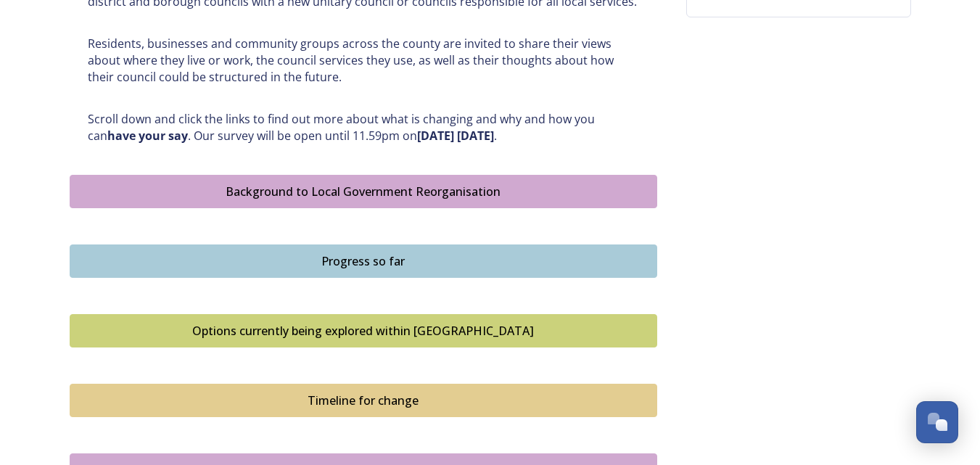
scroll to position [707, 0]
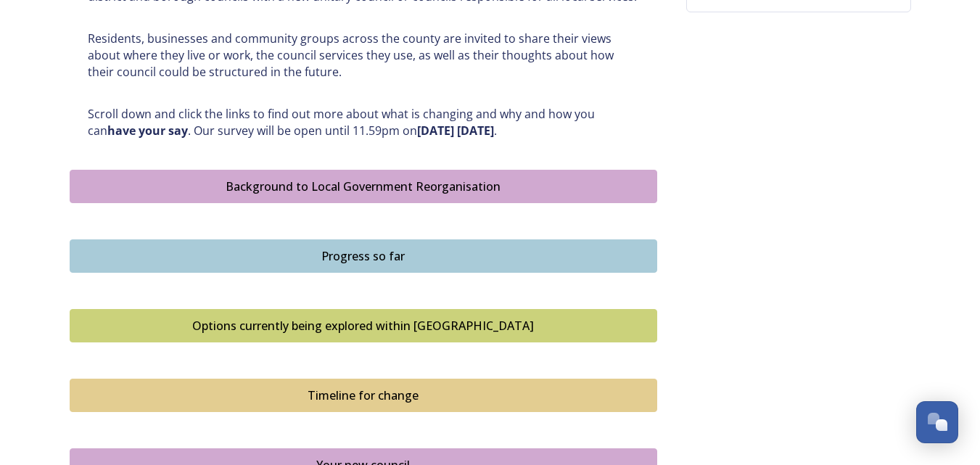
click at [459, 187] on div "Background to Local Government Reorganisation" at bounding box center [364, 186] width 572 height 17
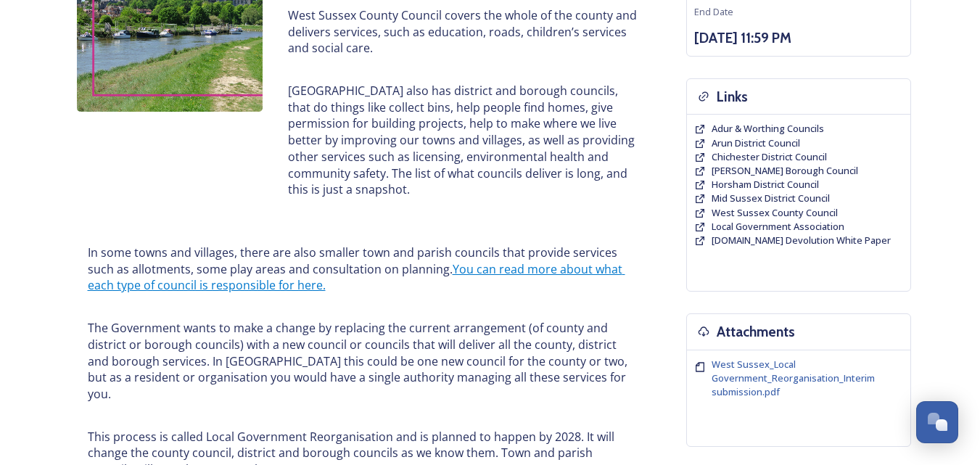
scroll to position [303, 0]
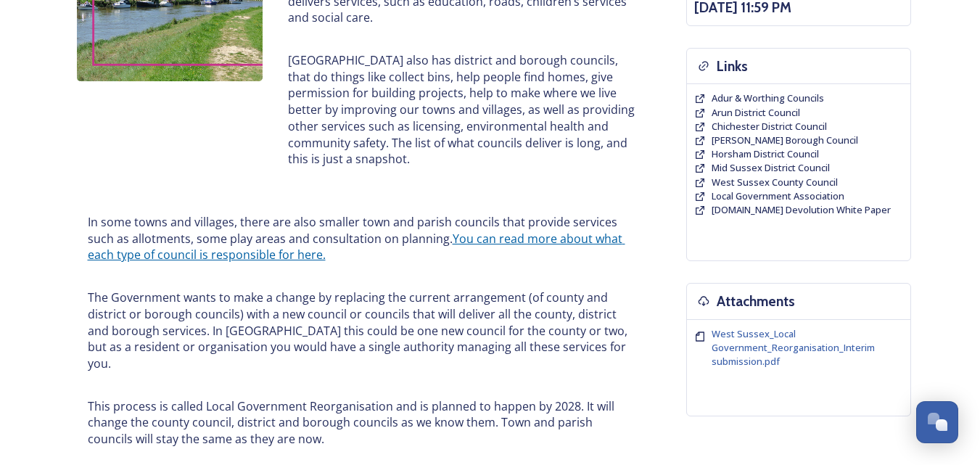
click at [562, 242] on link "You can read more about what each type of council is responsible for here." at bounding box center [357, 247] width 538 height 33
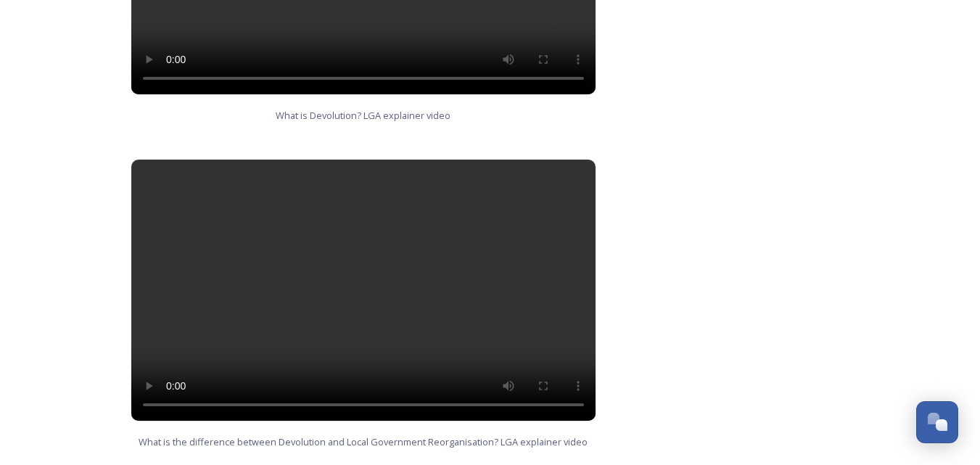
scroll to position [1051, 0]
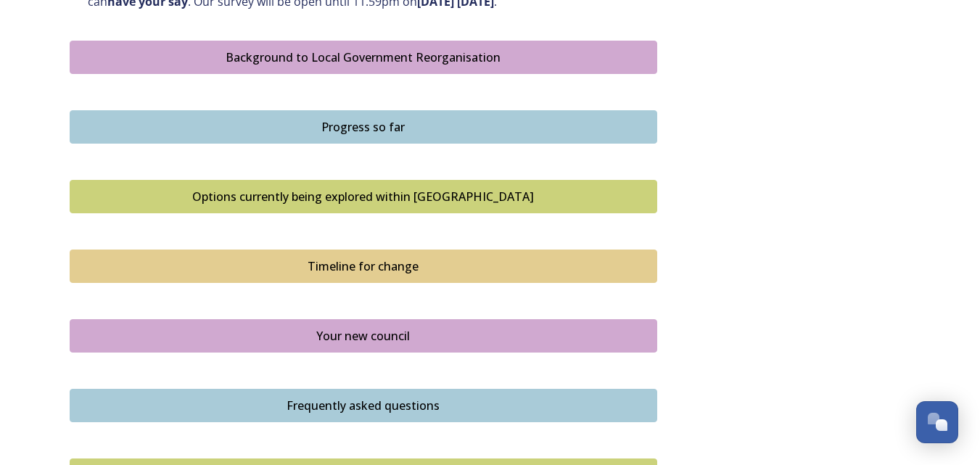
scroll to position [831, 0]
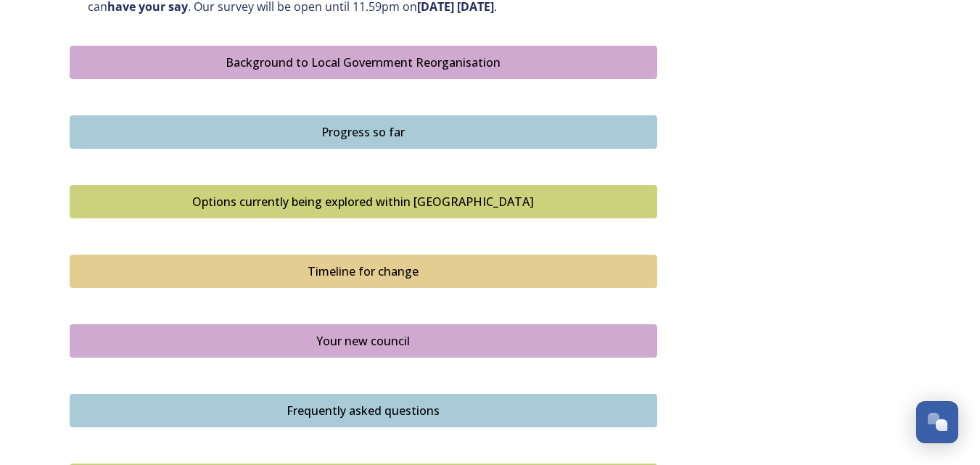
click at [411, 134] on div "Progress so far" at bounding box center [364, 131] width 572 height 17
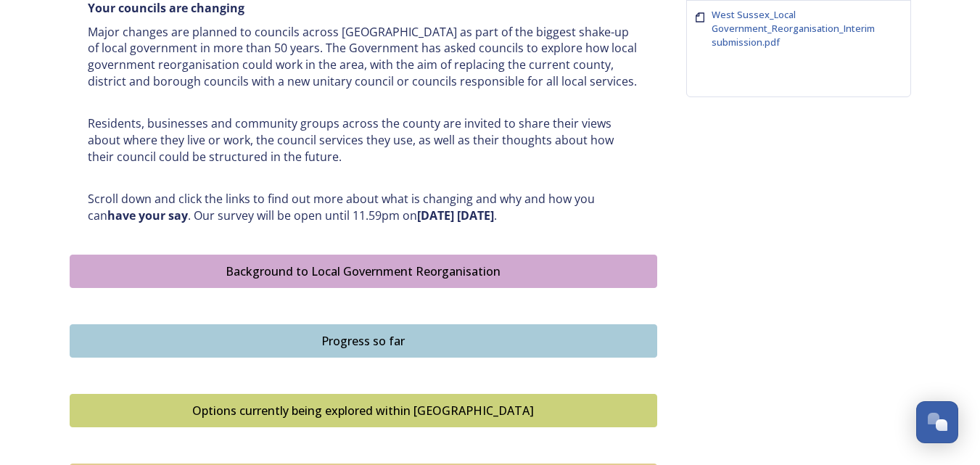
scroll to position [758, 0]
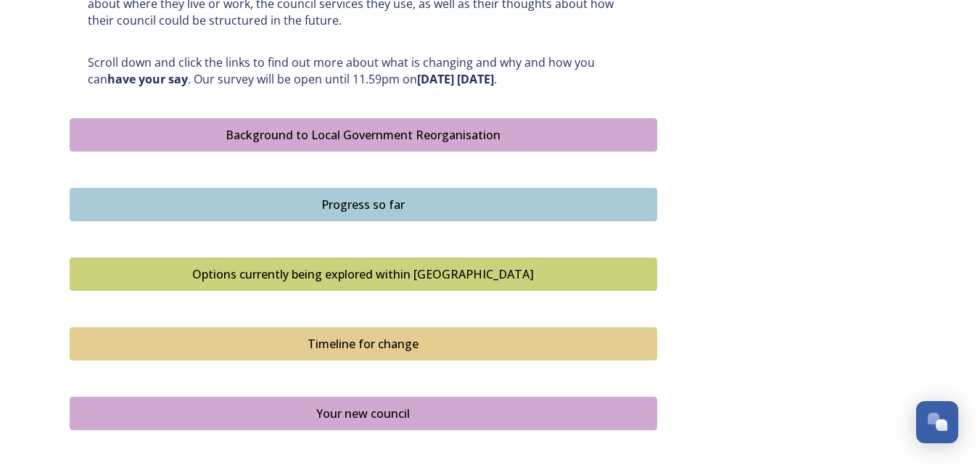
click at [417, 269] on div "Options currently being explored within West Sussex" at bounding box center [364, 274] width 572 height 17
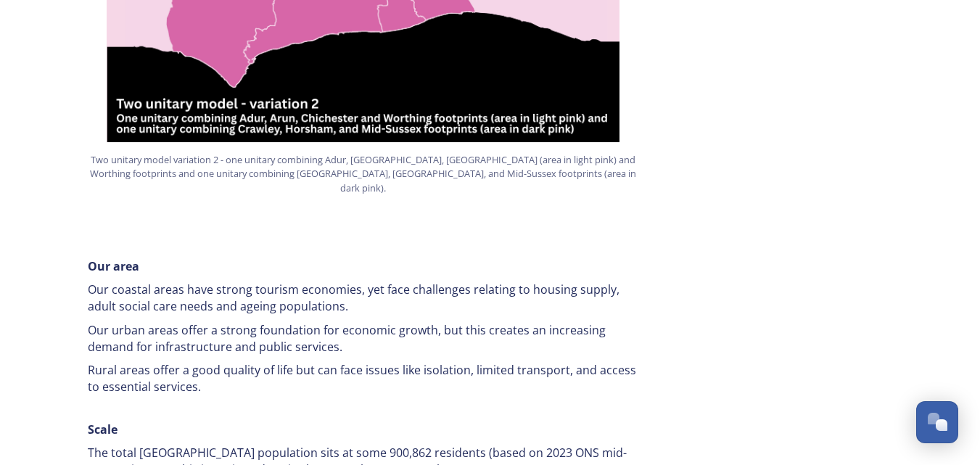
scroll to position [424, 0]
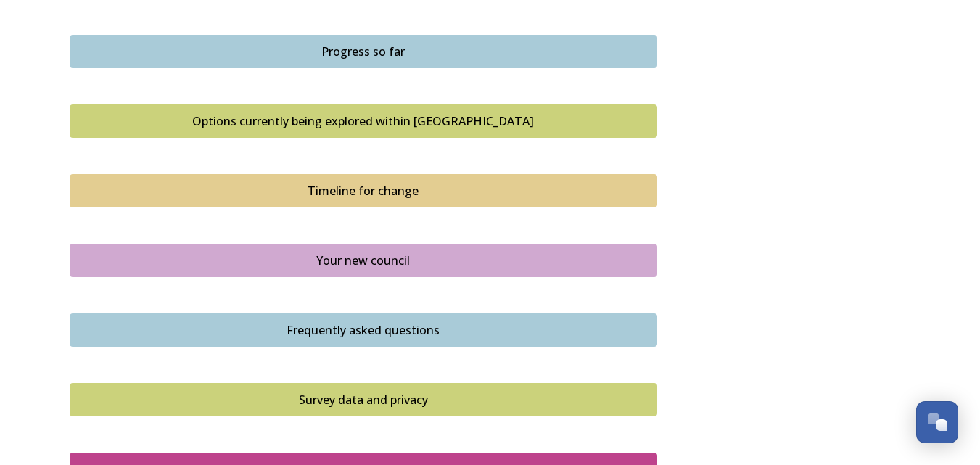
scroll to position [918, 0]
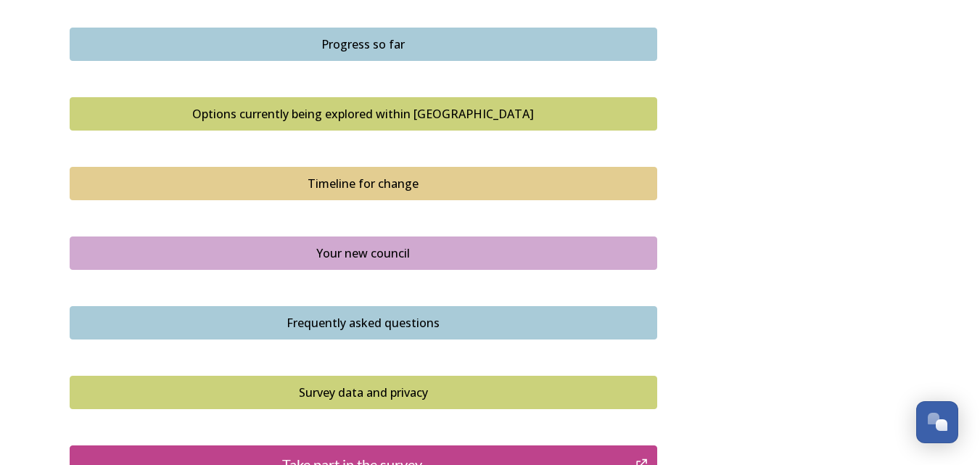
click at [390, 184] on div "Timeline for change" at bounding box center [364, 183] width 572 height 17
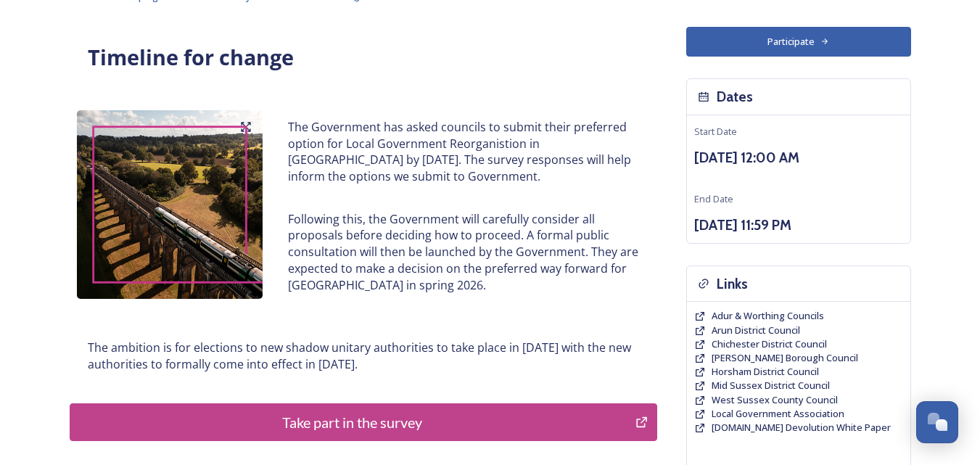
scroll to position [89, 0]
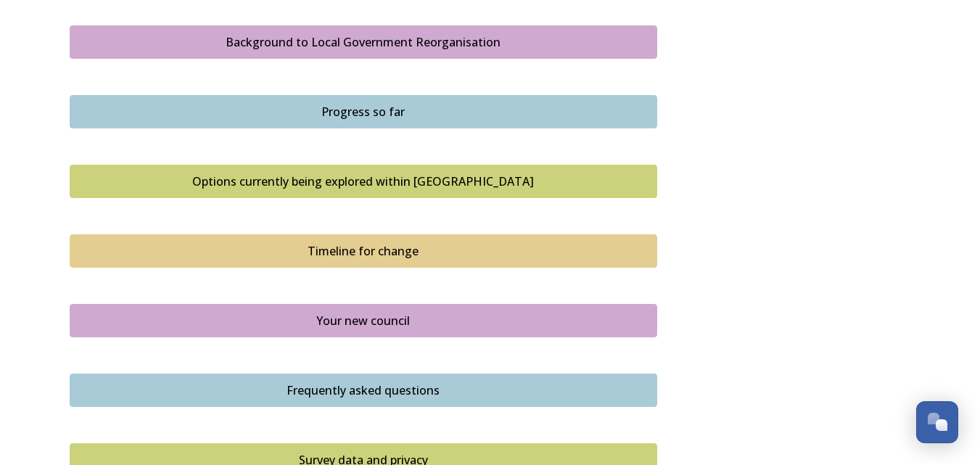
scroll to position [872, 0]
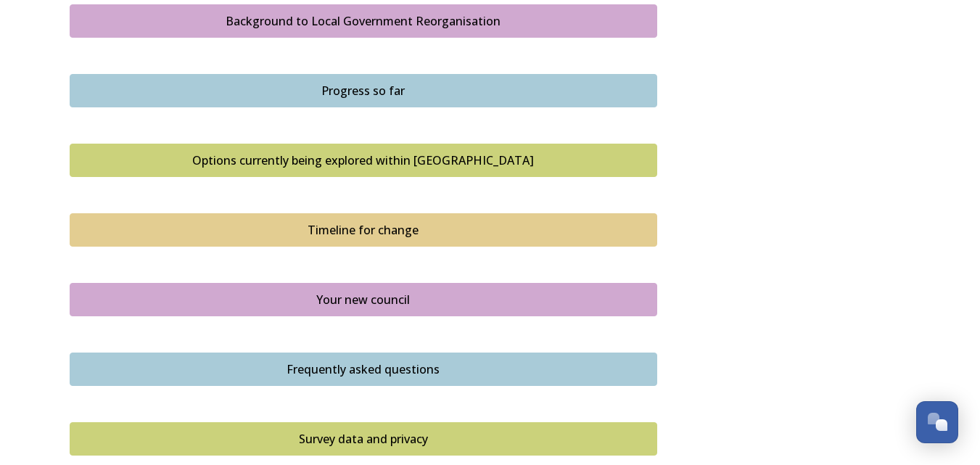
click at [383, 294] on div "Your new council" at bounding box center [364, 299] width 572 height 17
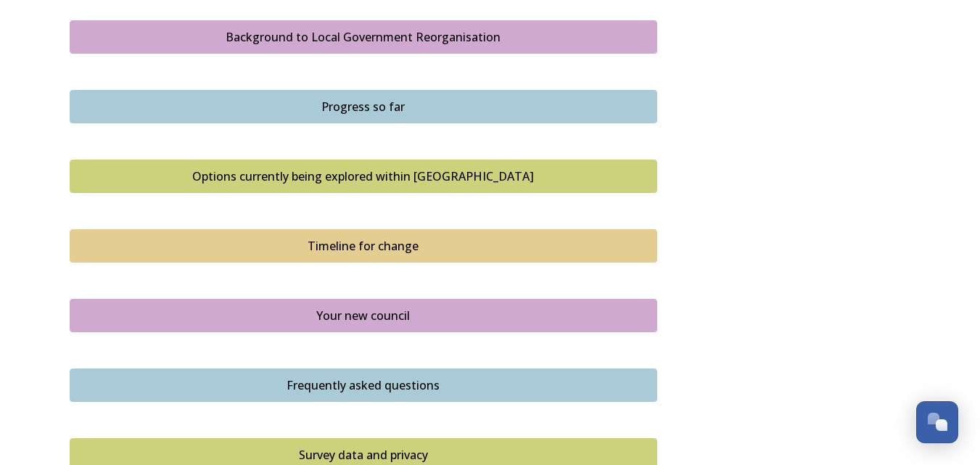
scroll to position [924, 0]
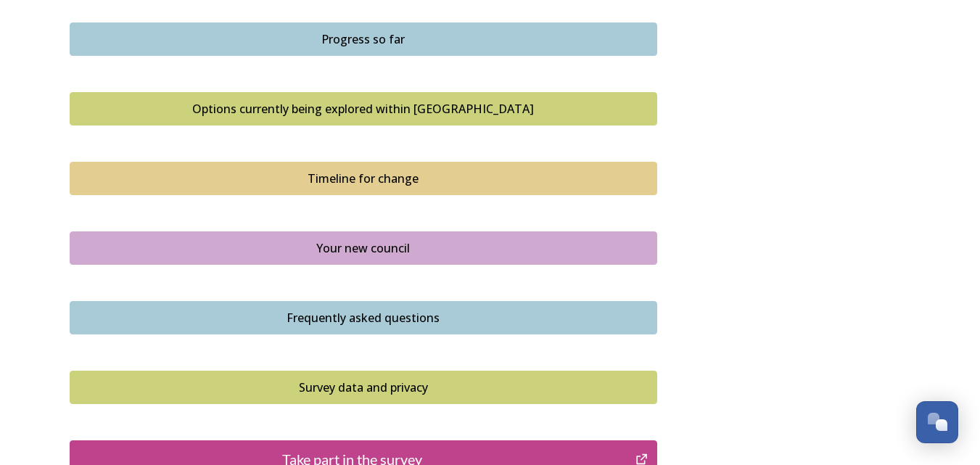
click at [475, 324] on div "Frequently asked questions" at bounding box center [364, 317] width 572 height 17
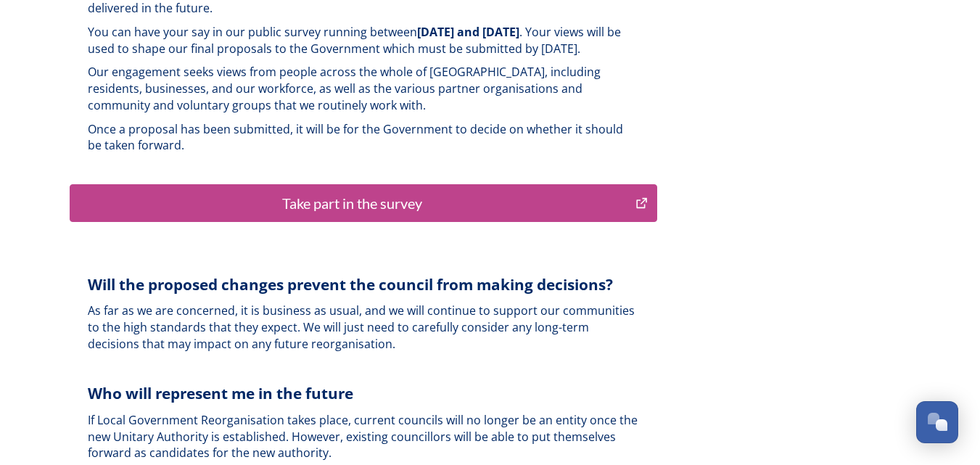
scroll to position [3644, 0]
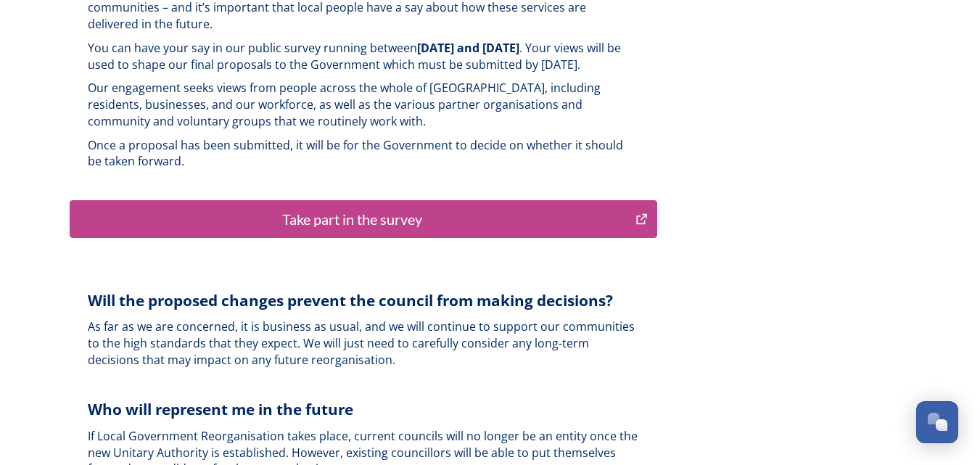
click at [387, 208] on div "Take part in the survey" at bounding box center [353, 219] width 551 height 22
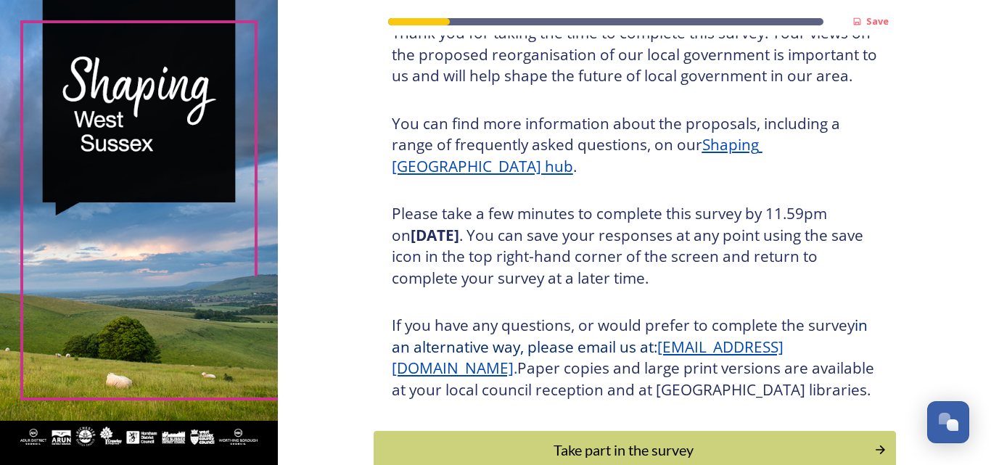
scroll to position [232, 0]
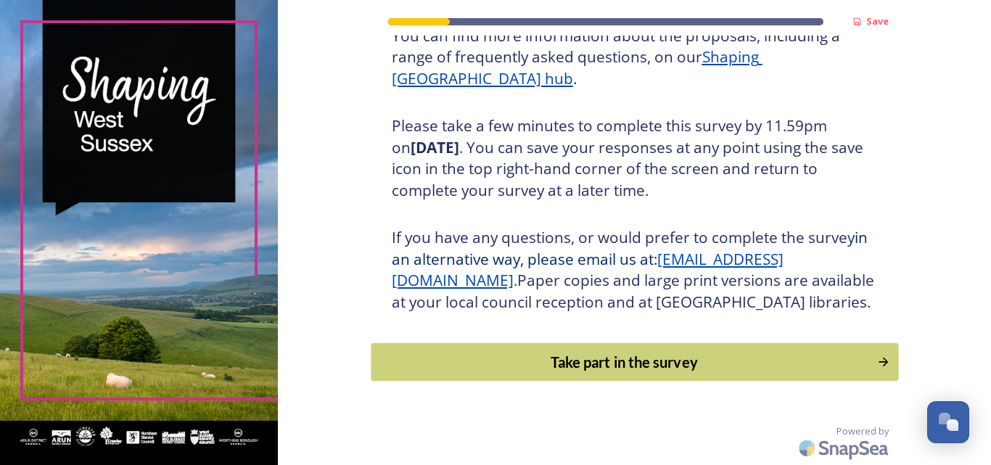
click at [595, 369] on div "Take part in the survey" at bounding box center [624, 362] width 490 height 22
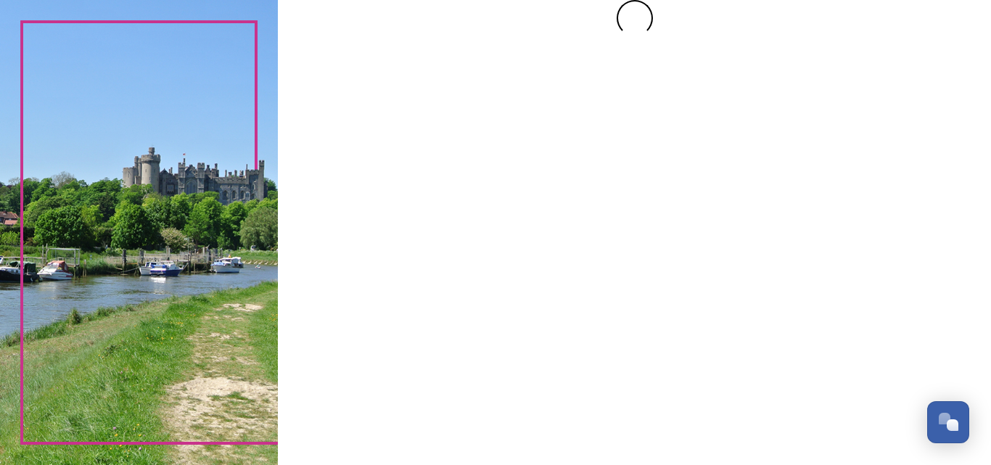
scroll to position [0, 0]
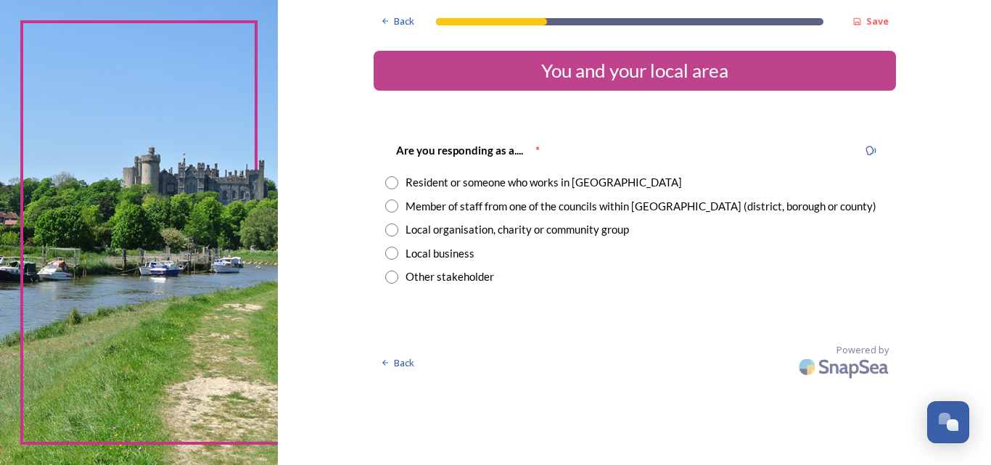
click at [393, 183] on input "radio" at bounding box center [391, 182] width 13 height 13
radio input "true"
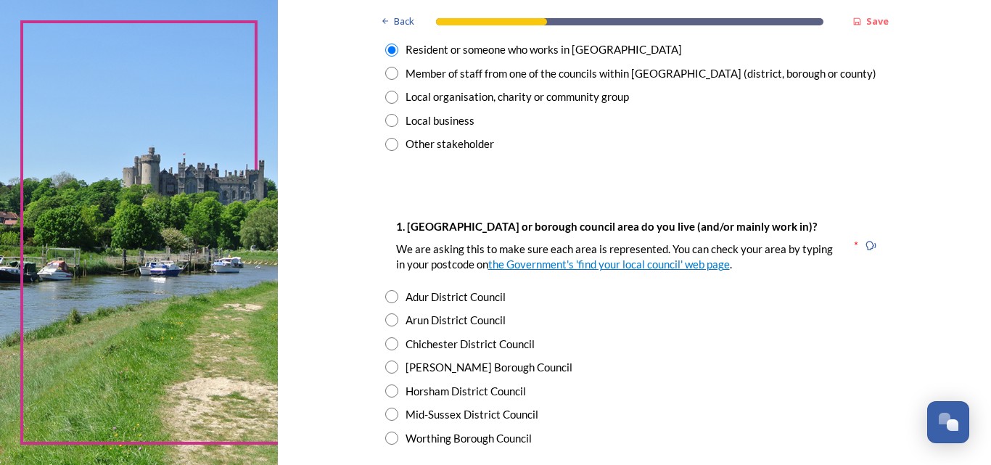
scroll to position [215, 0]
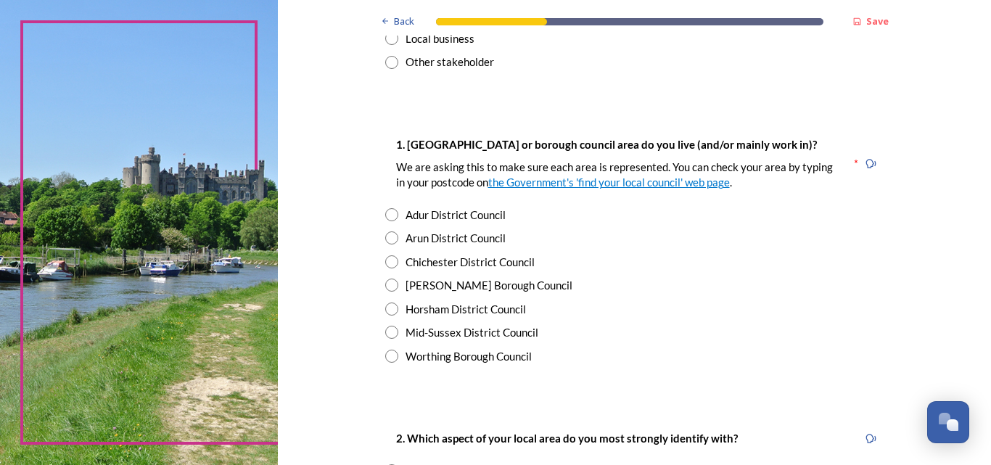
click at [389, 308] on input "radio" at bounding box center [391, 309] width 13 height 13
radio input "true"
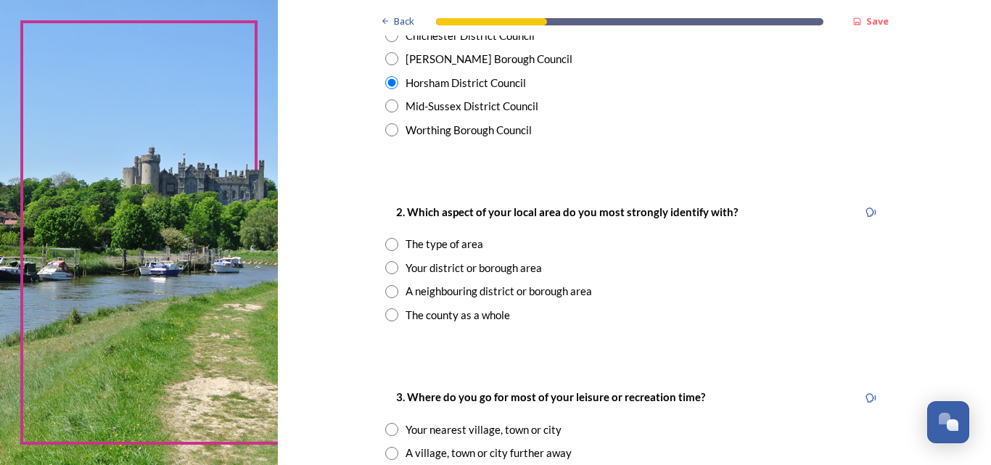
scroll to position [446, 0]
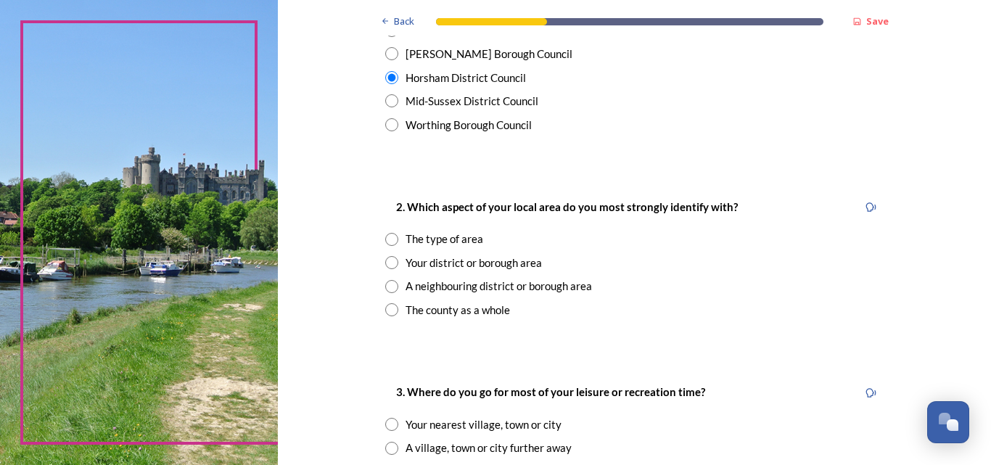
click at [387, 265] on input "radio" at bounding box center [391, 262] width 13 height 13
radio input "true"
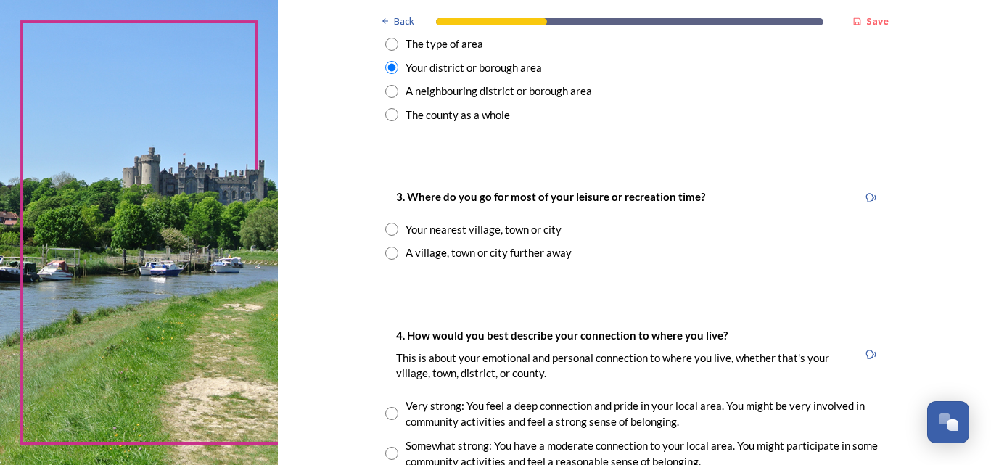
scroll to position [689, 0]
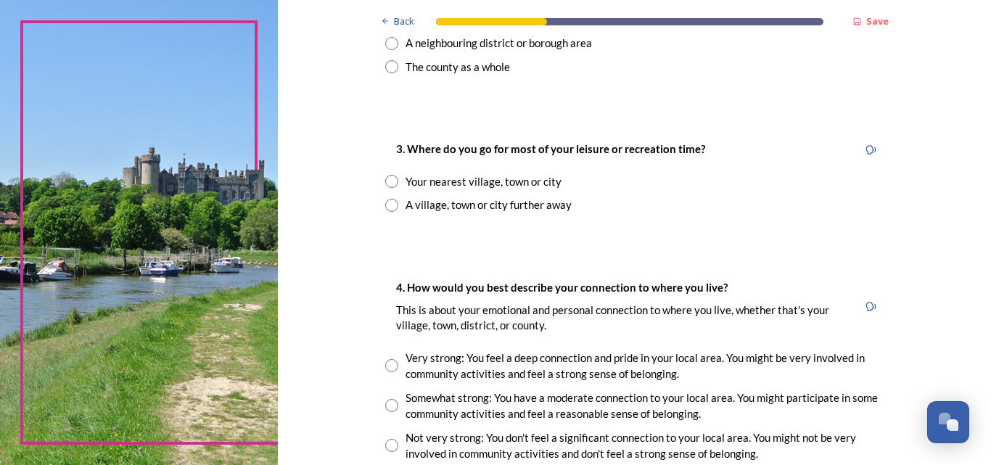
click at [387, 180] on input "radio" at bounding box center [391, 181] width 13 height 13
radio input "true"
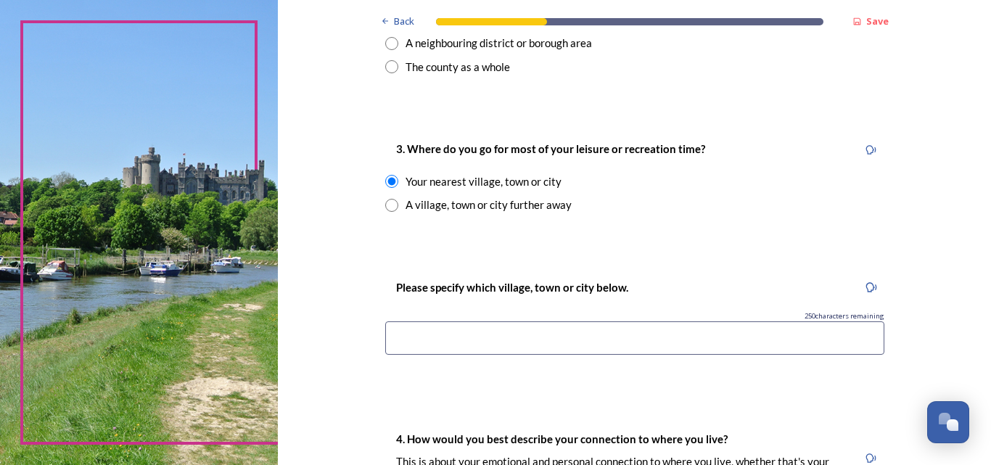
click at [649, 333] on input at bounding box center [634, 337] width 499 height 33
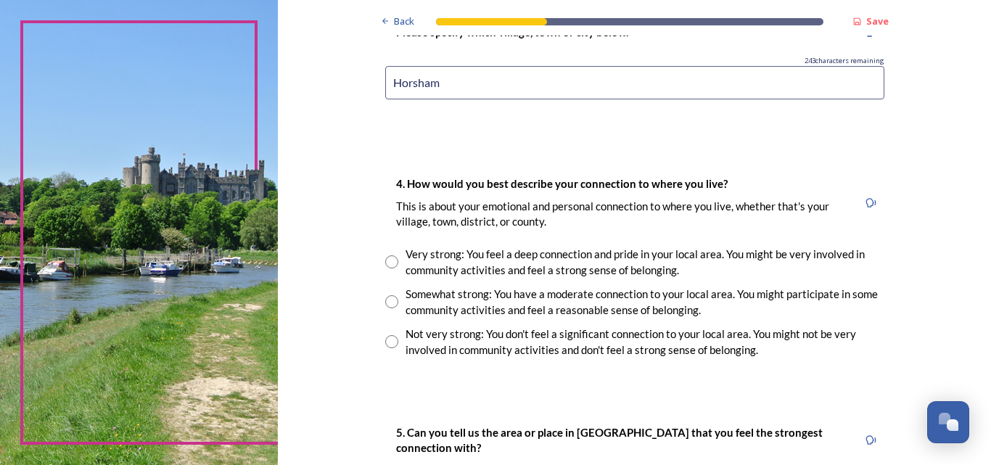
scroll to position [948, 0]
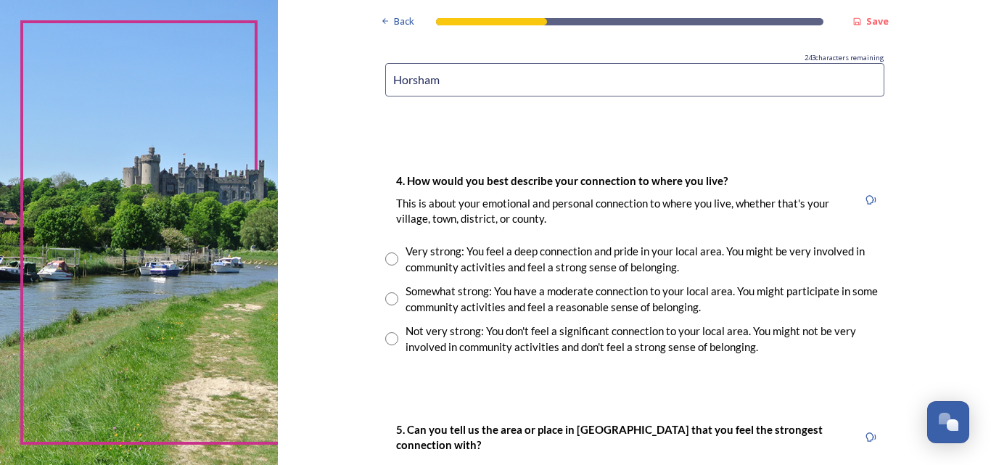
type input "Horsham"
click at [385, 255] on input "radio" at bounding box center [391, 258] width 13 height 13
radio input "true"
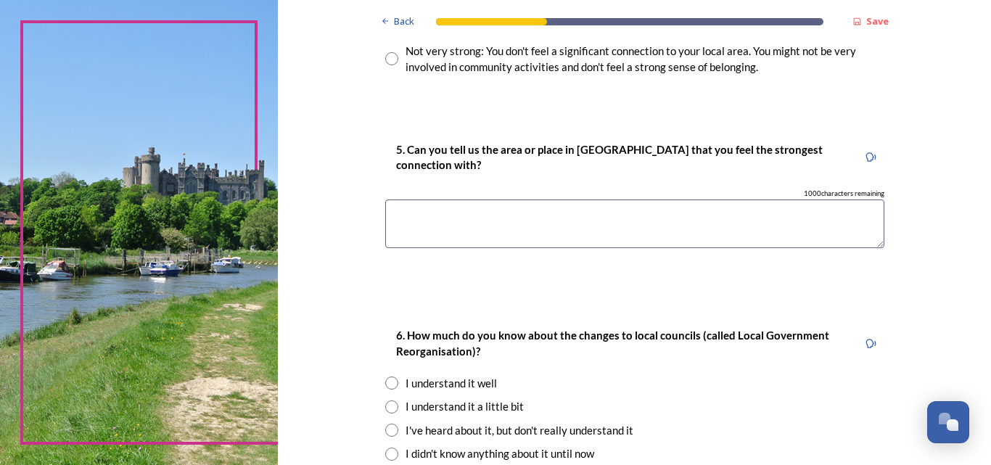
scroll to position [1230, 0]
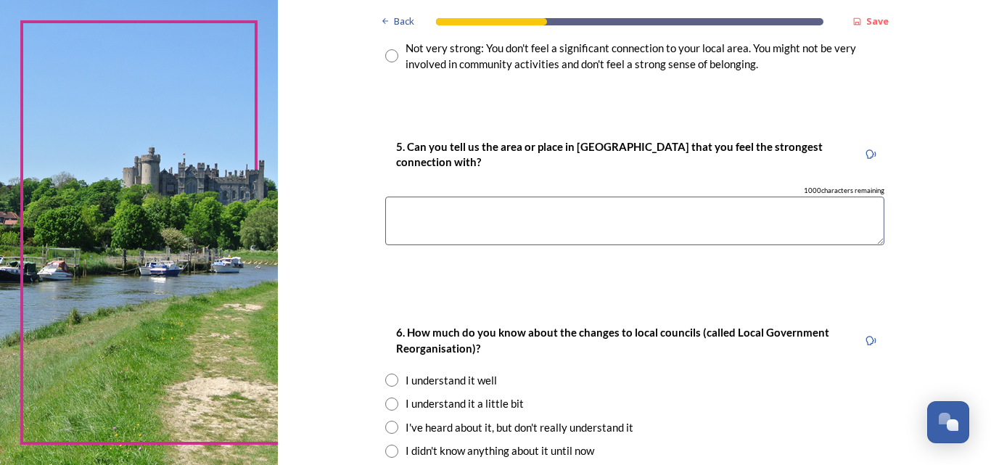
click at [527, 211] on textarea at bounding box center [634, 221] width 499 height 49
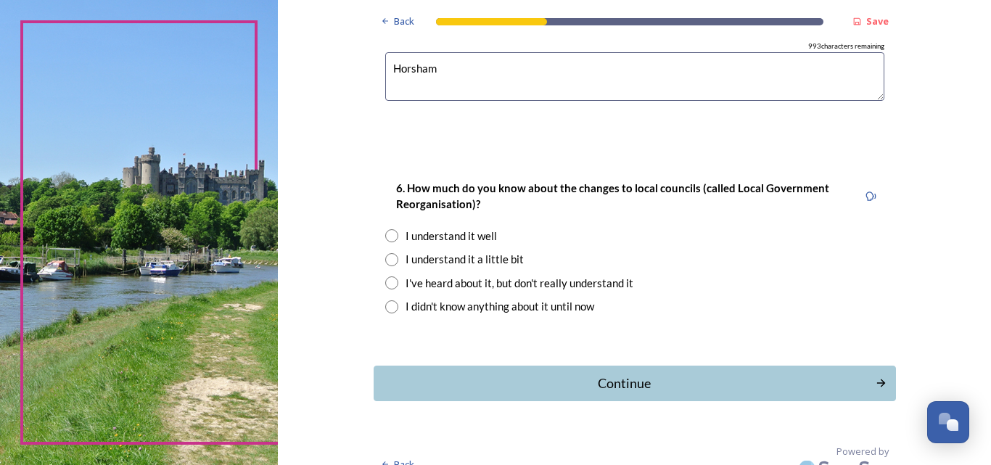
scroll to position [1381, 0]
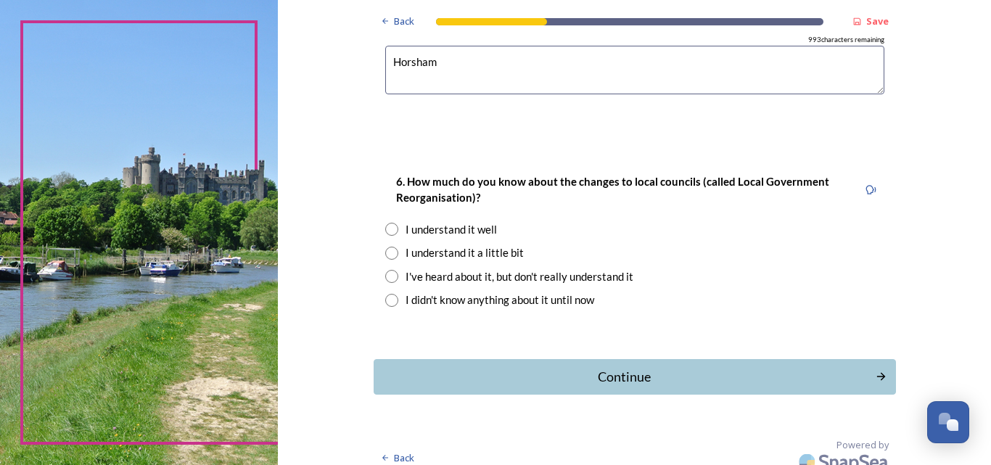
type textarea "Horsham"
click at [386, 252] on input "radio" at bounding box center [391, 253] width 13 height 13
radio input "true"
click at [618, 380] on div "Continue" at bounding box center [624, 377] width 491 height 20
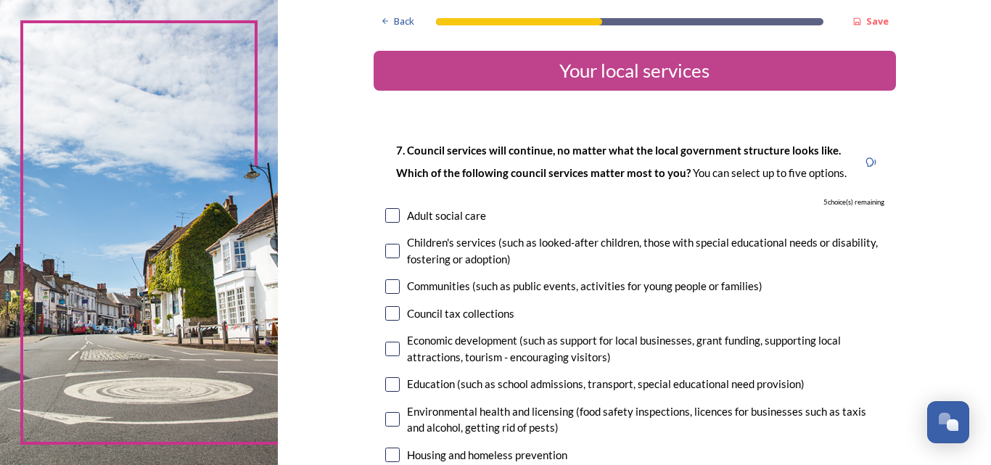
click at [387, 213] on input "checkbox" at bounding box center [392, 215] width 15 height 15
checkbox input "true"
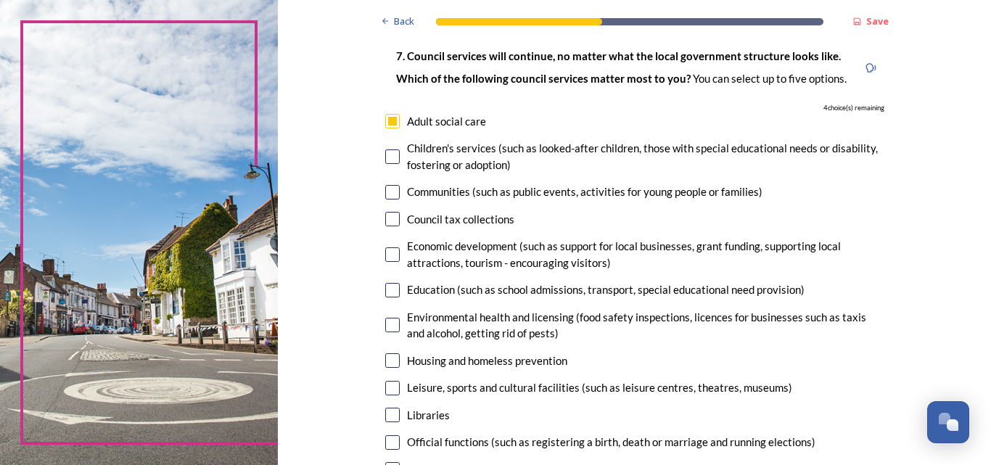
scroll to position [97, 0]
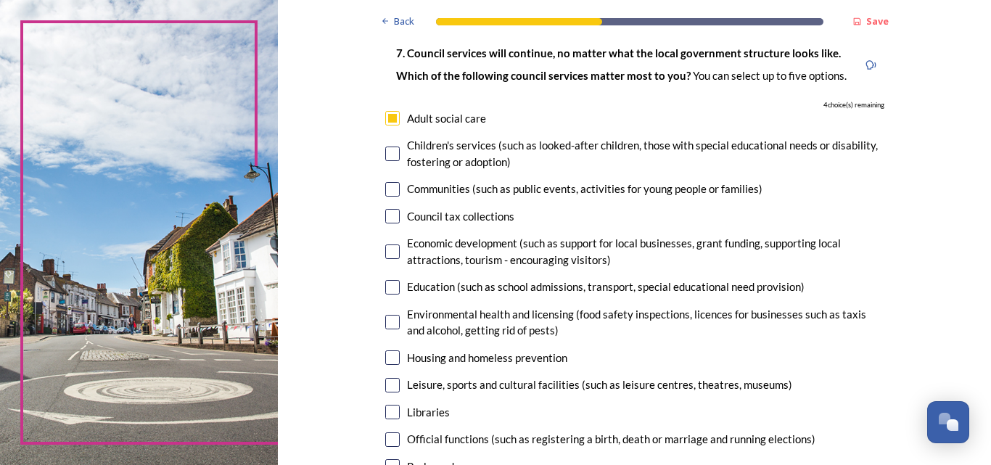
click at [385, 190] on input "checkbox" at bounding box center [392, 189] width 15 height 15
checkbox input "true"
click at [390, 217] on input "checkbox" at bounding box center [392, 216] width 15 height 15
checkbox input "true"
click at [385, 250] on input "checkbox" at bounding box center [392, 251] width 15 height 15
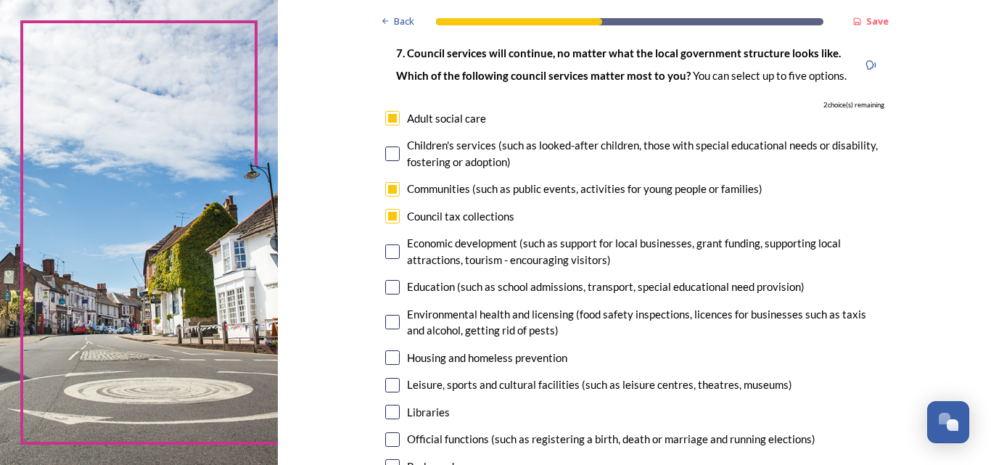
checkbox input "true"
click at [387, 285] on input "checkbox" at bounding box center [392, 287] width 15 height 15
checkbox input "true"
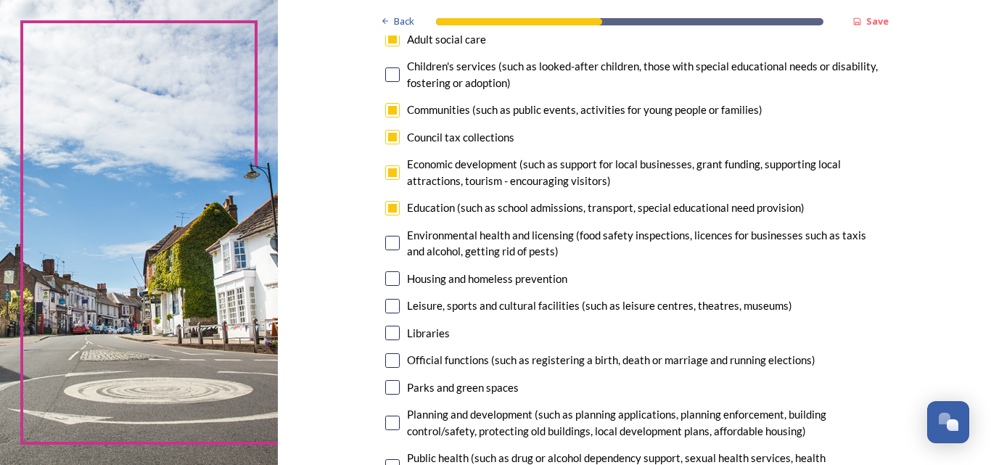
scroll to position [197, 0]
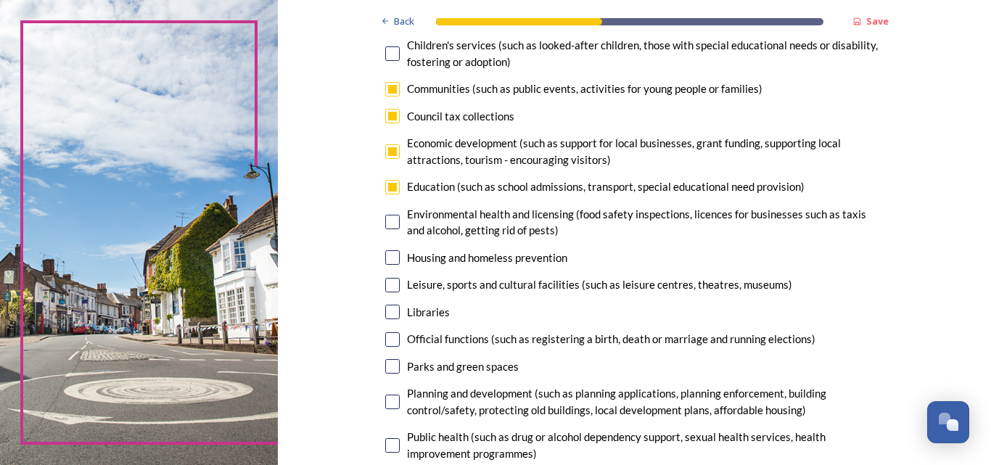
click at [385, 115] on input "checkbox" at bounding box center [392, 116] width 15 height 15
checkbox input "false"
click at [390, 366] on input "checkbox" at bounding box center [392, 366] width 15 height 15
checkbox input "true"
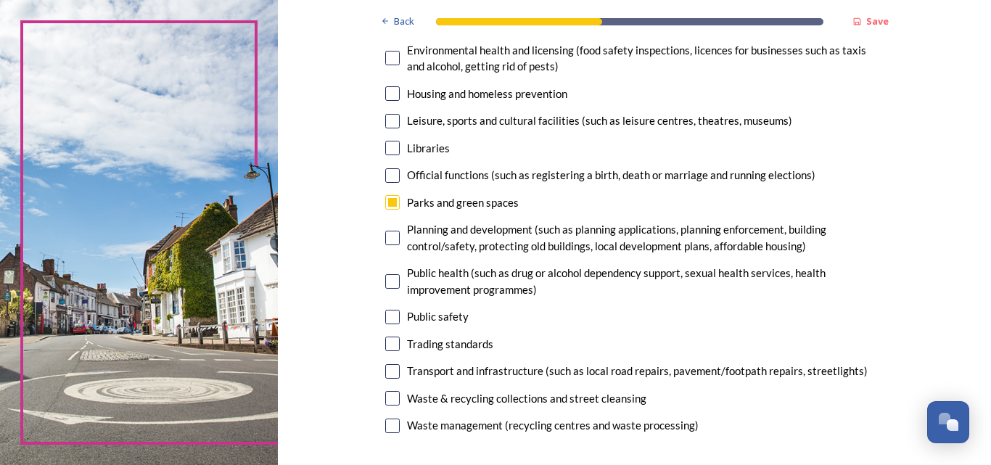
scroll to position [358, 0]
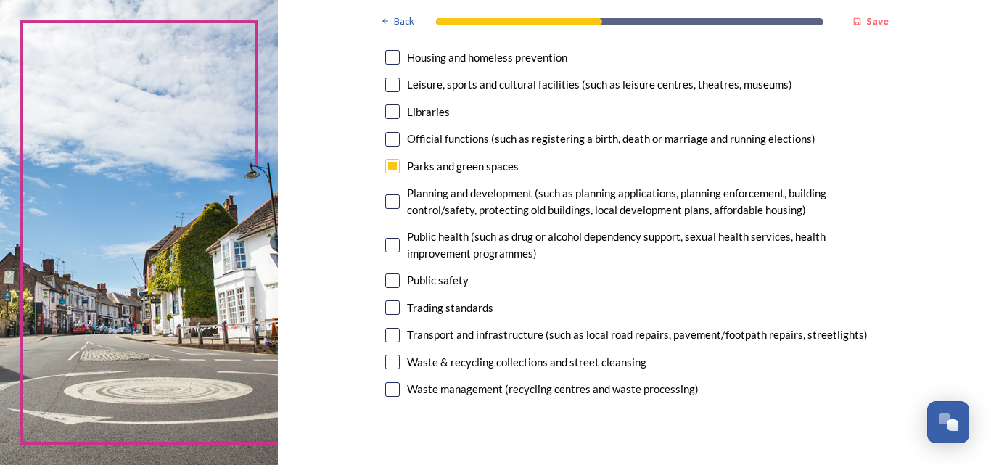
scroll to position [400, 0]
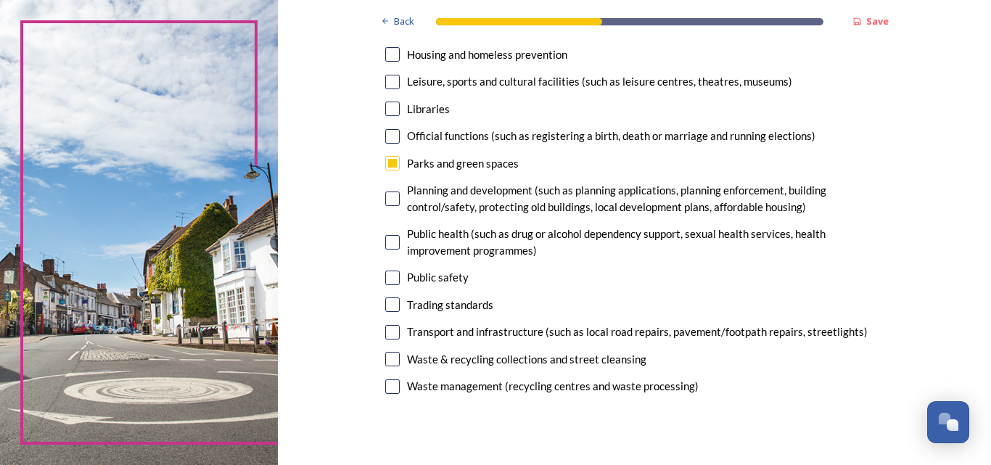
click at [386, 333] on input "checkbox" at bounding box center [392, 332] width 15 height 15
checkbox input "false"
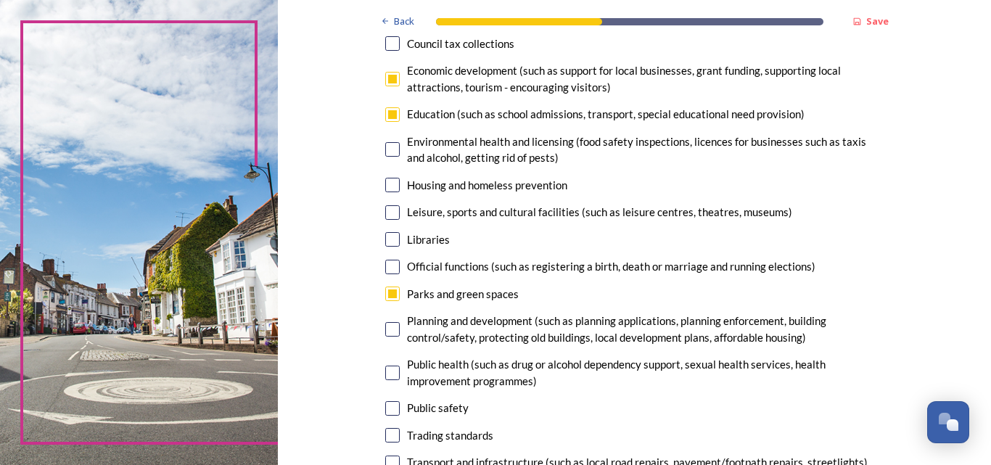
scroll to position [234, 0]
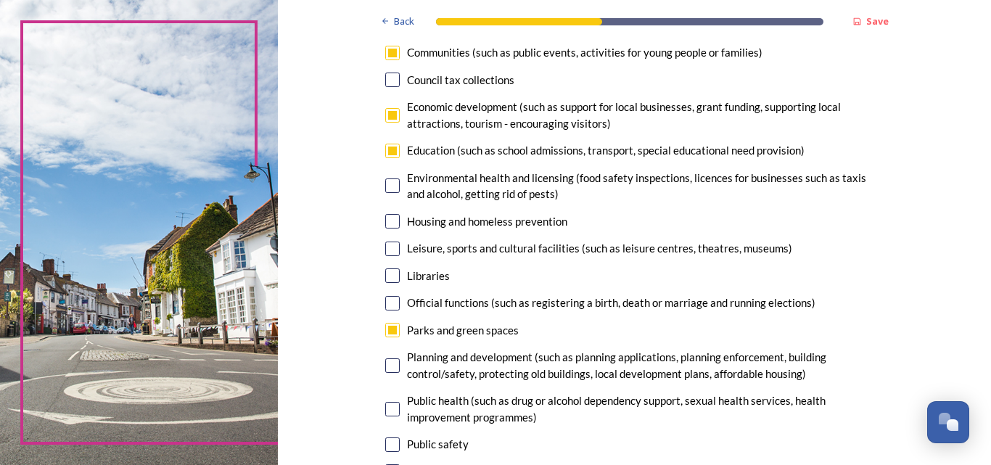
click at [387, 149] on input "checkbox" at bounding box center [392, 151] width 15 height 15
checkbox input "false"
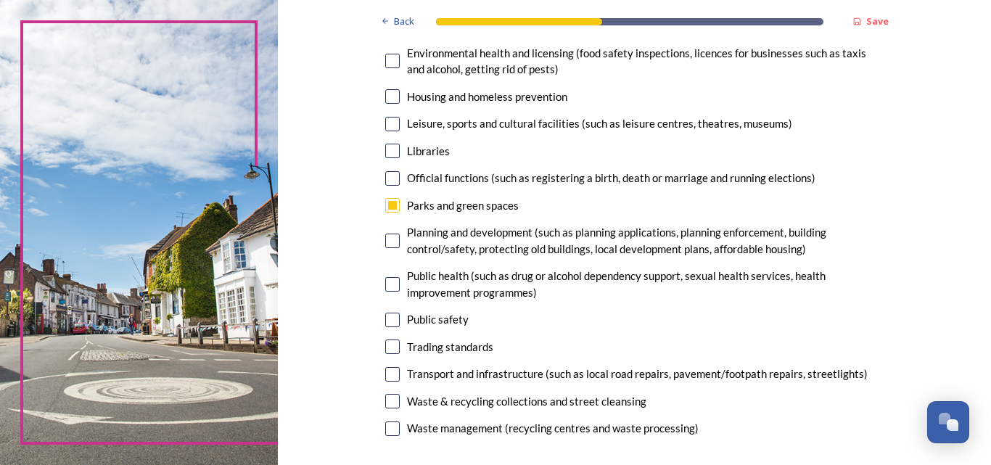
scroll to position [431, 0]
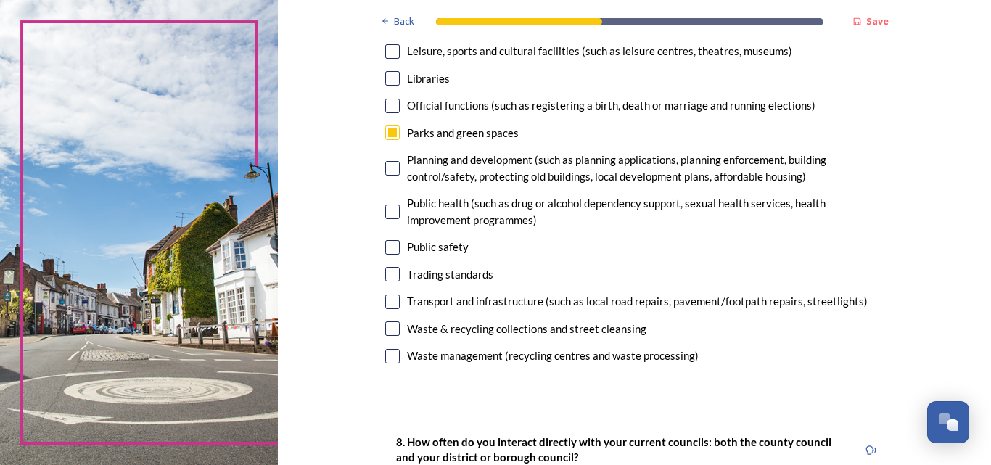
click at [389, 303] on input "checkbox" at bounding box center [392, 302] width 15 height 15
checkbox input "true"
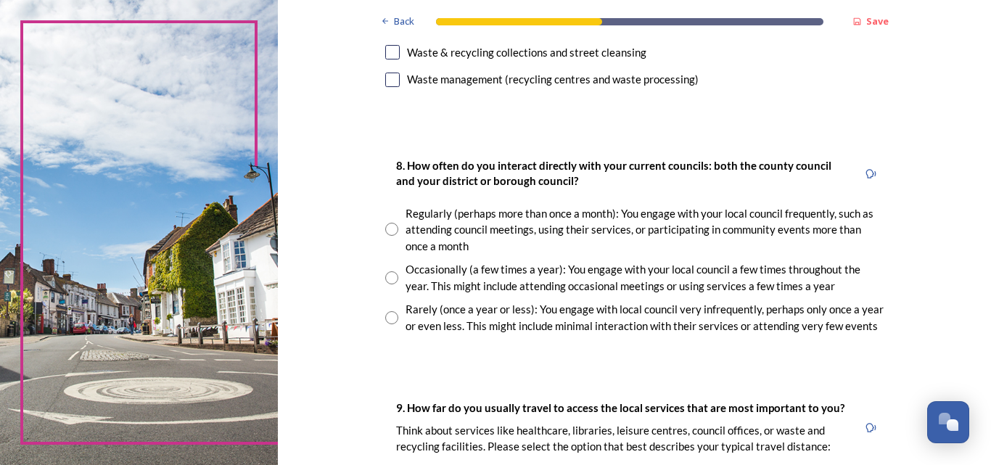
scroll to position [710, 0]
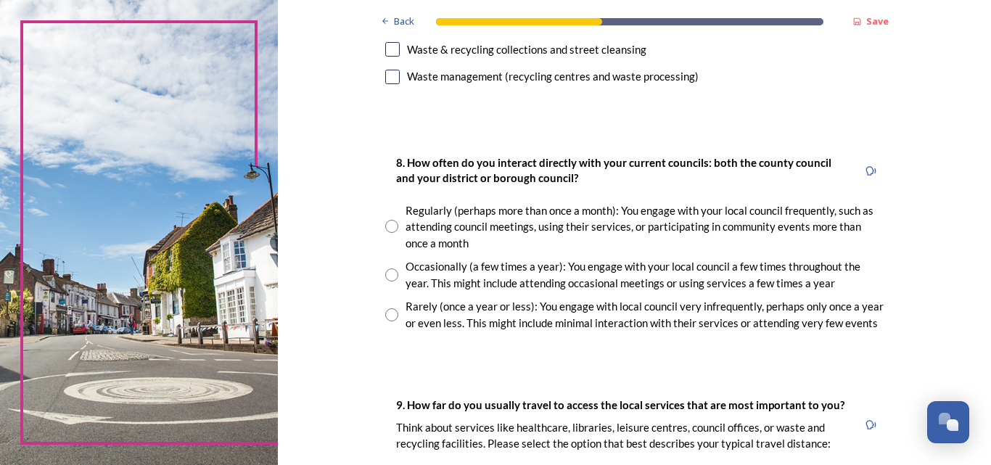
click at [385, 226] on input "radio" at bounding box center [391, 226] width 13 height 13
radio input "true"
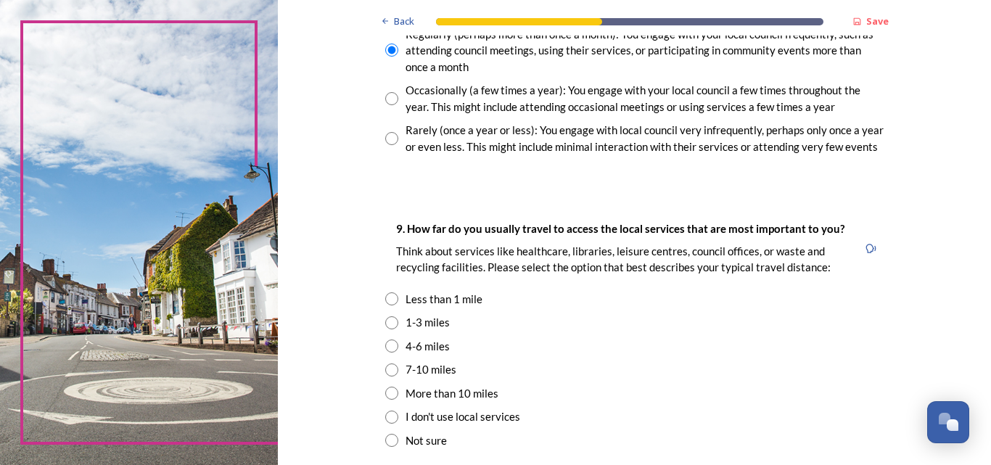
scroll to position [969, 0]
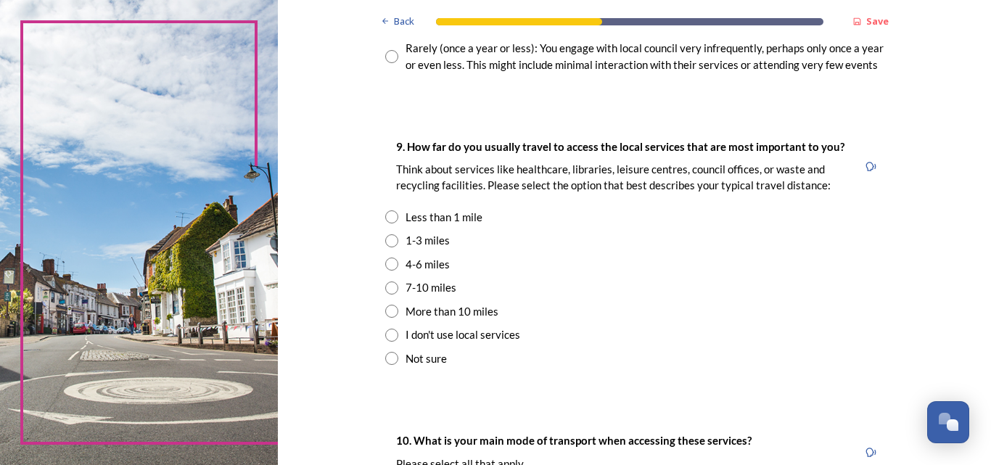
click at [387, 218] on input "radio" at bounding box center [391, 216] width 13 height 13
radio input "true"
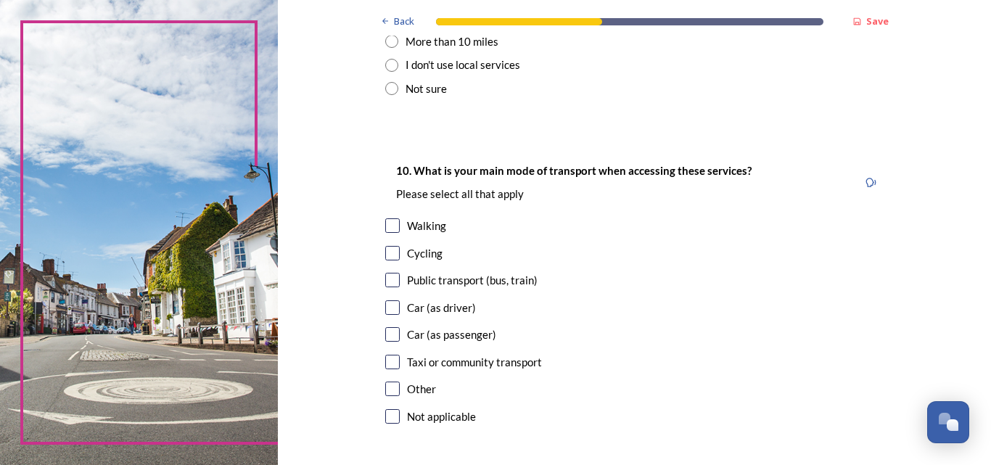
scroll to position [1241, 0]
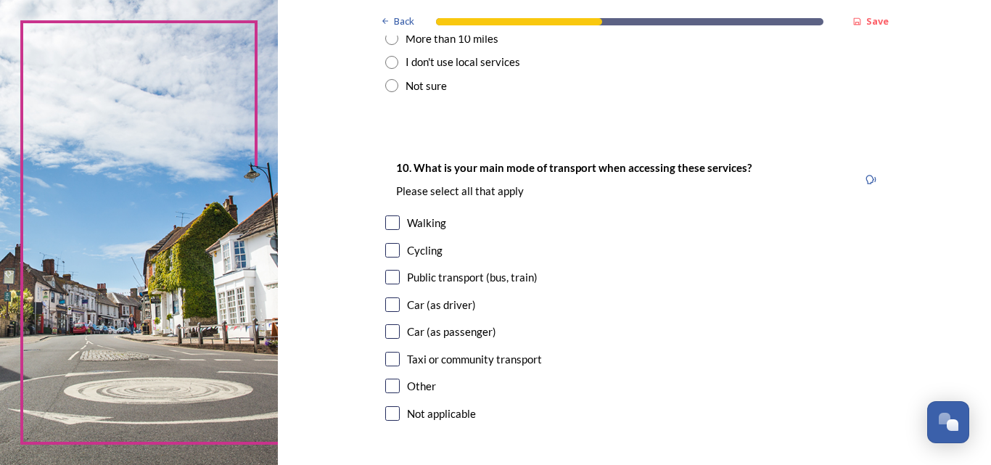
click at [386, 302] on input "checkbox" at bounding box center [392, 304] width 15 height 15
checkbox input "true"
click at [385, 223] on input "checkbox" at bounding box center [392, 222] width 15 height 15
checkbox input "true"
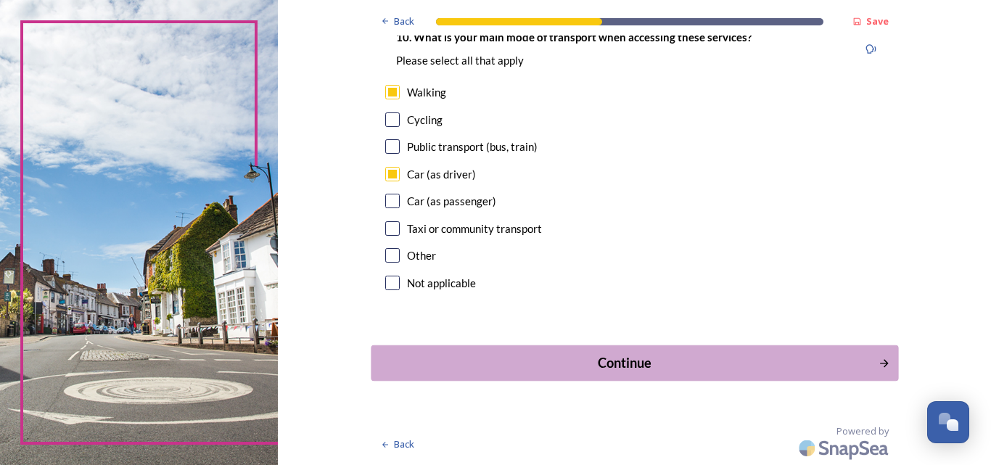
click at [602, 364] on div "Continue" at bounding box center [624, 363] width 491 height 20
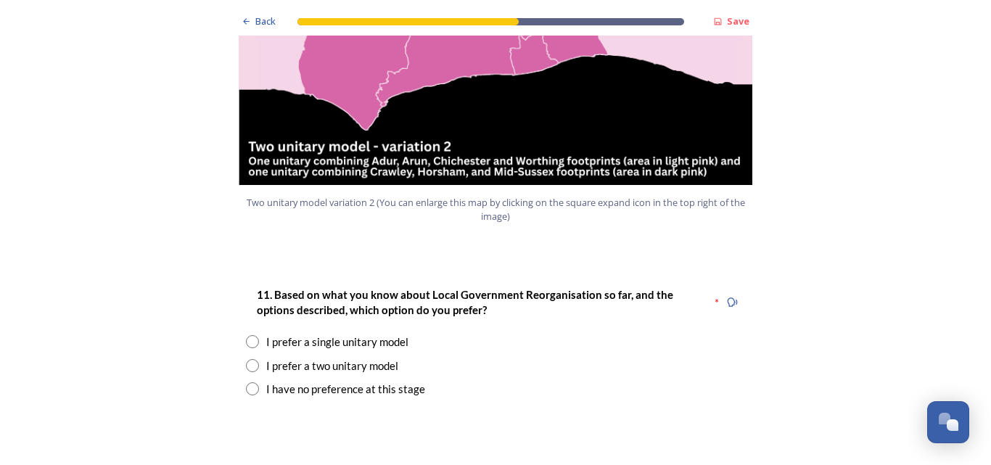
scroll to position [1759, 0]
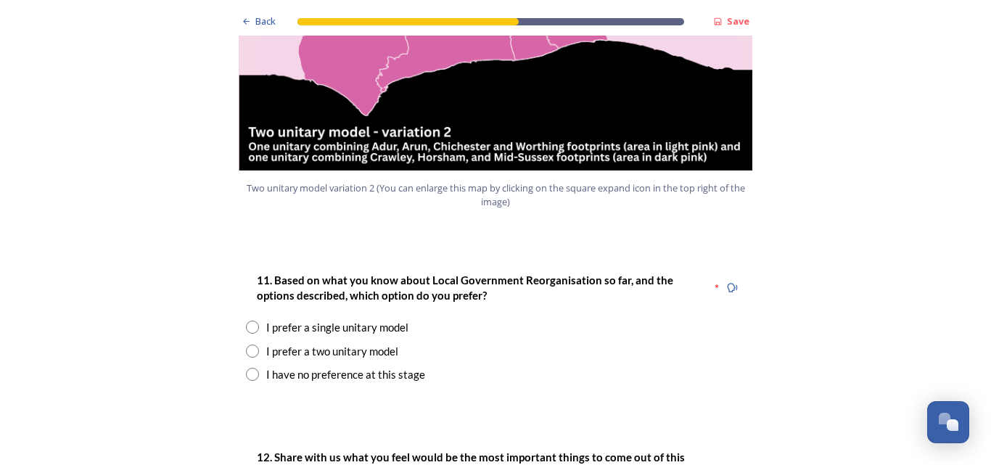
click at [248, 345] on input "radio" at bounding box center [252, 351] width 13 height 13
radio input "true"
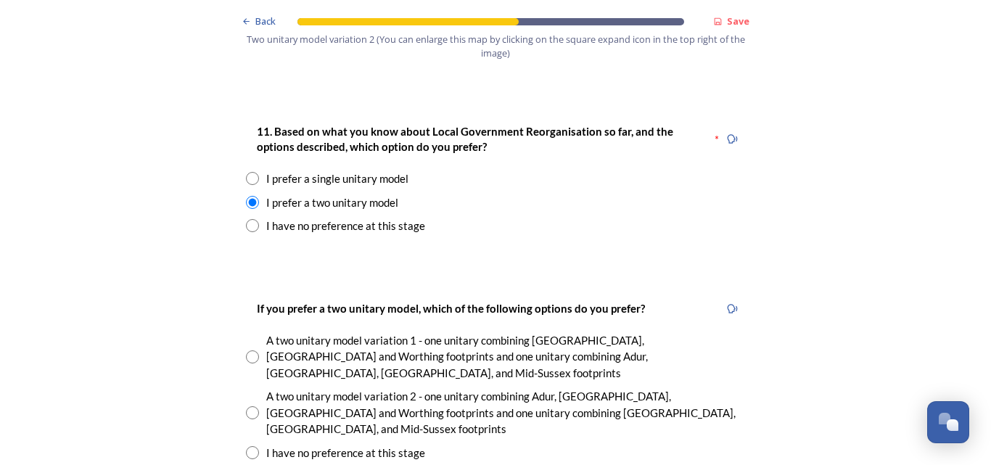
scroll to position [1957, 0]
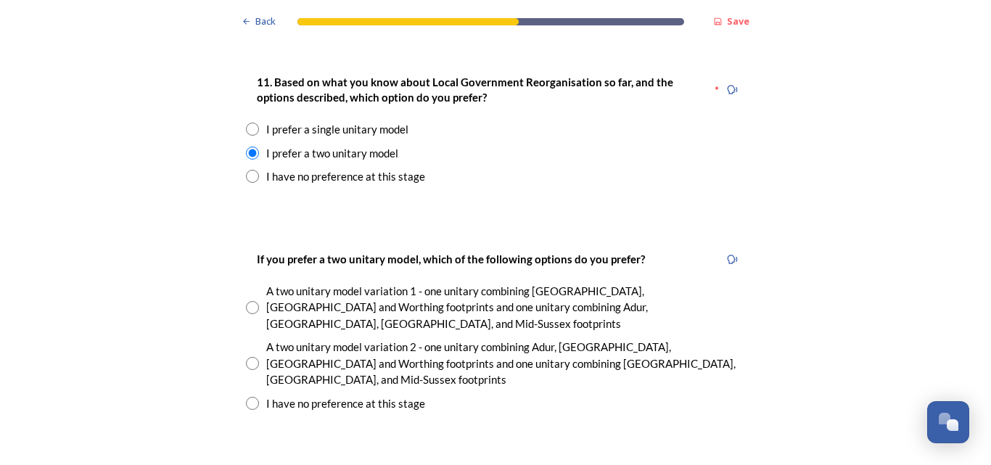
click at [248, 357] on input "radio" at bounding box center [252, 363] width 13 height 13
radio input "true"
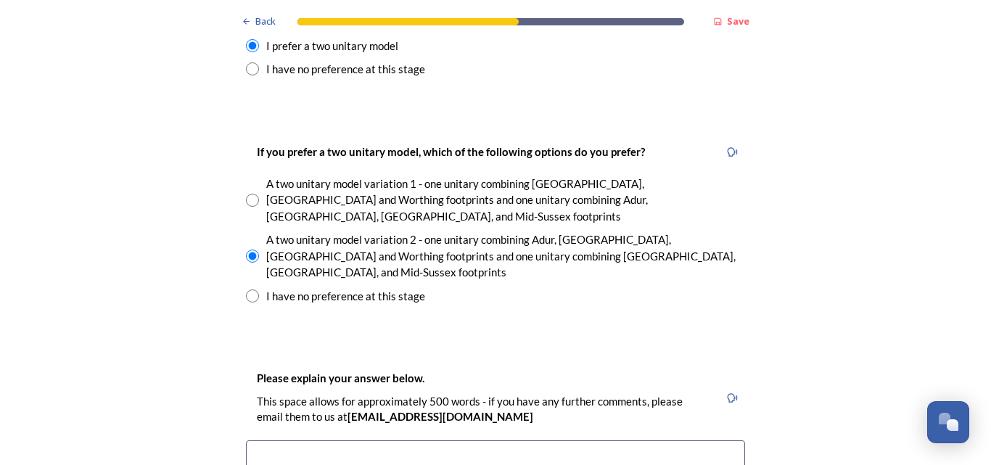
scroll to position [2254, 0]
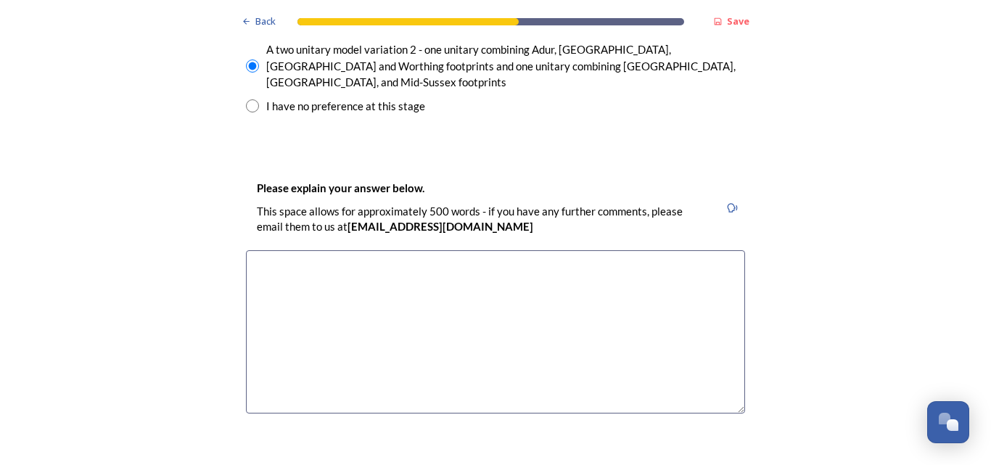
click at [351, 250] on textarea at bounding box center [495, 331] width 499 height 163
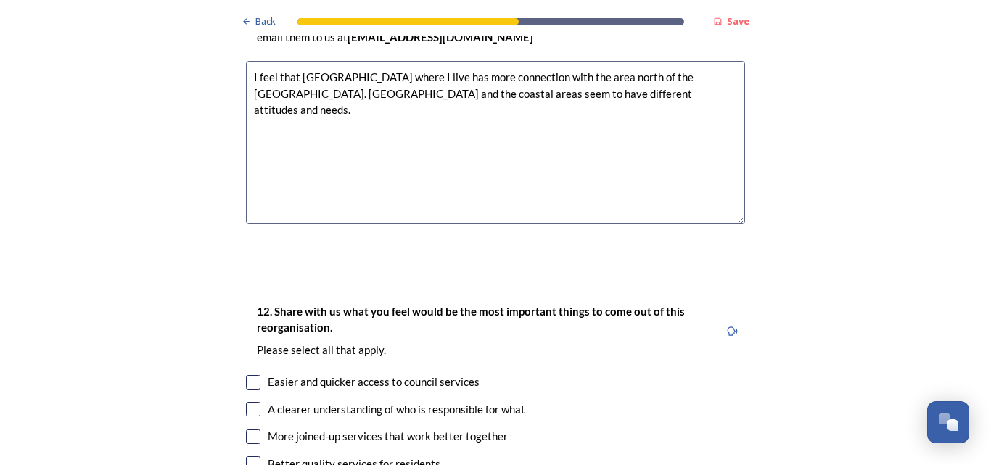
scroll to position [2543, 0]
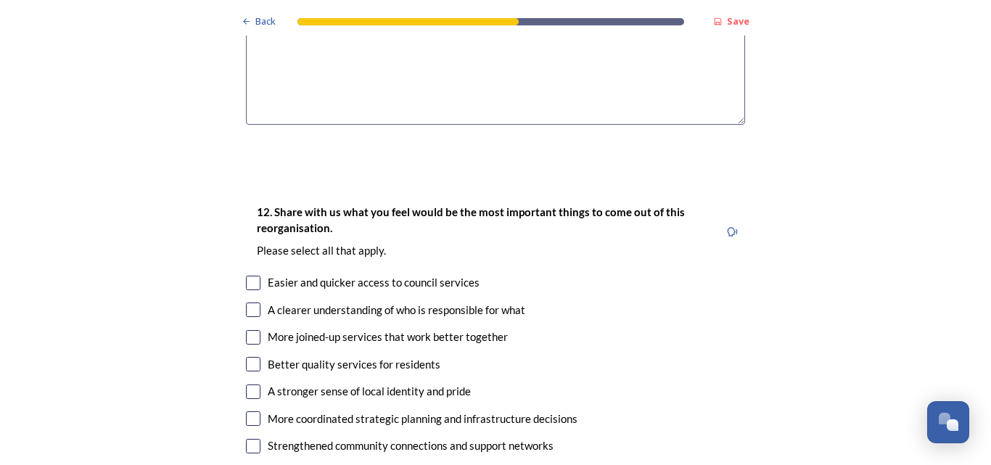
type textarea "I feel that [GEOGRAPHIC_DATA] where I live has more connection with the area no…"
click at [246, 276] on input "checkbox" at bounding box center [253, 283] width 15 height 15
checkbox input "true"
click at [246, 303] on input "checkbox" at bounding box center [253, 310] width 15 height 15
checkbox input "true"
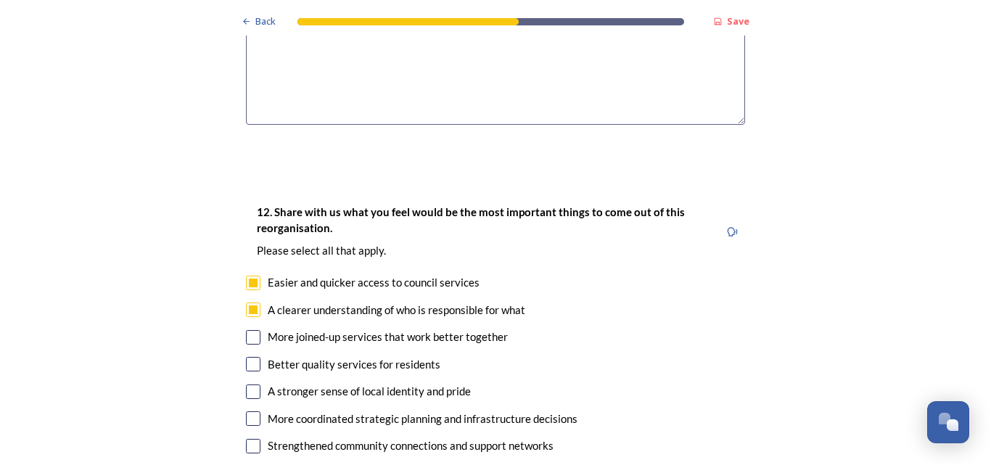
click at [250, 330] on input "checkbox" at bounding box center [253, 337] width 15 height 15
checkbox input "true"
click at [249, 357] on input "checkbox" at bounding box center [253, 364] width 15 height 15
checkbox input "true"
click at [247, 385] on input "checkbox" at bounding box center [253, 392] width 15 height 15
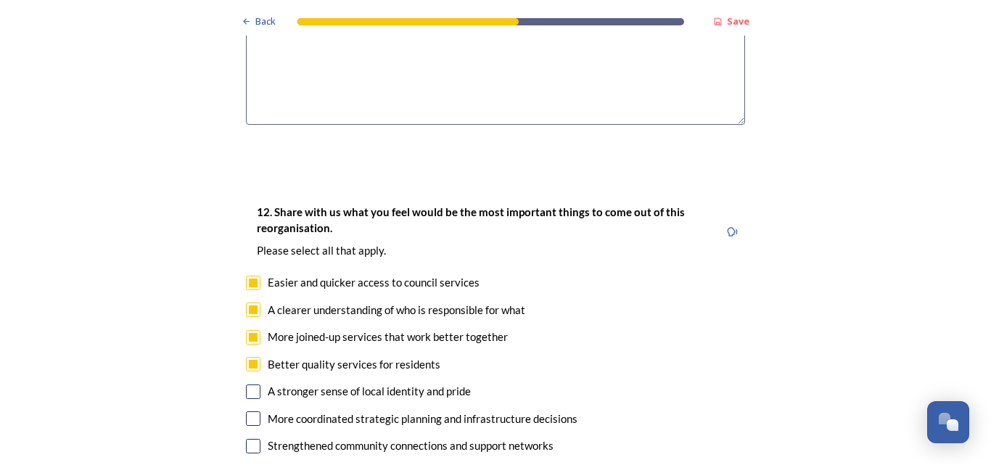
checkbox input "true"
click at [246, 411] on input "checkbox" at bounding box center [253, 418] width 15 height 15
checkbox input "true"
click at [247, 439] on input "checkbox" at bounding box center [253, 446] width 15 height 15
checkbox input "true"
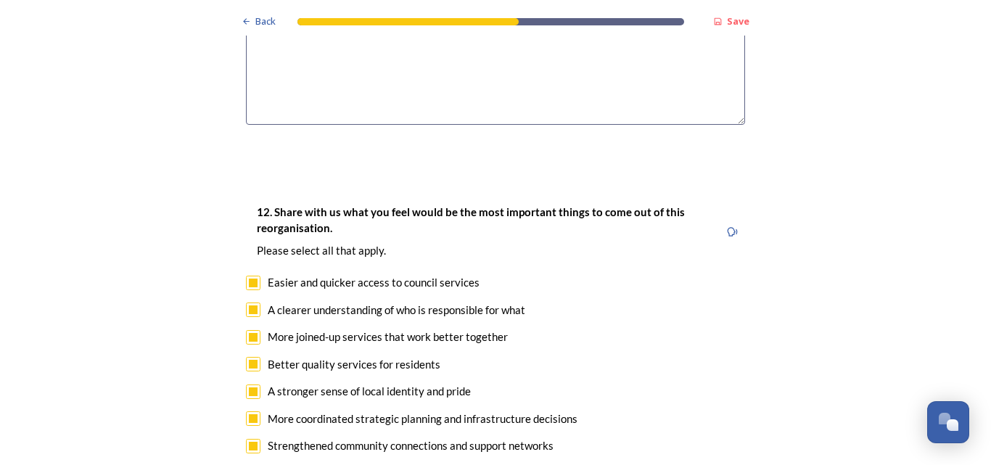
click at [246, 464] on input "checkbox" at bounding box center [253, 473] width 15 height 15
checkbox input "true"
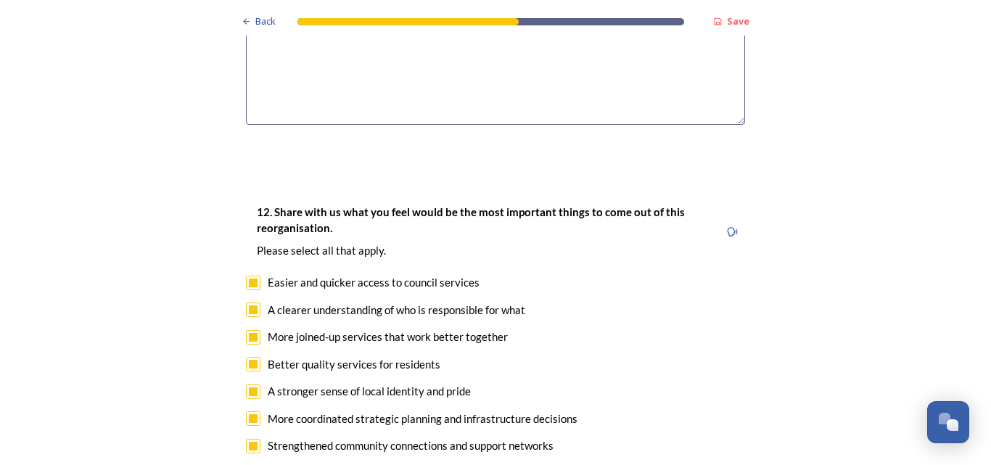
checkbox input "true"
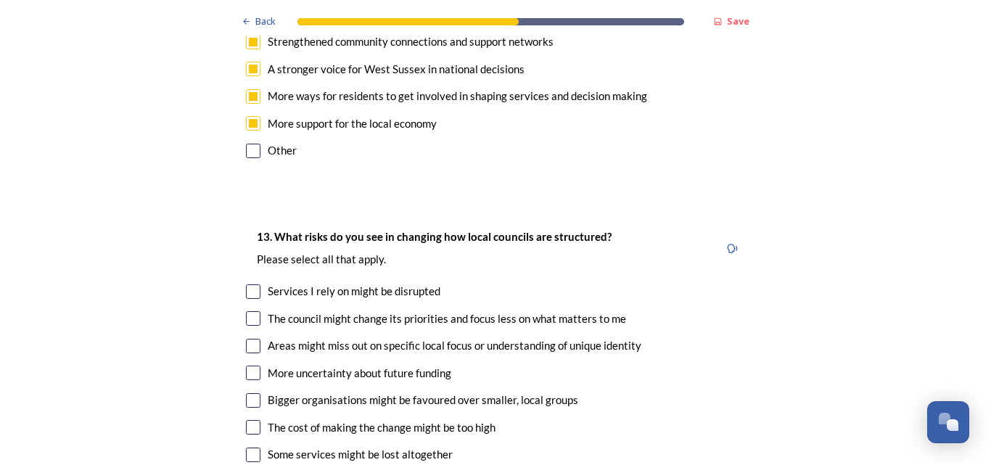
scroll to position [2955, 0]
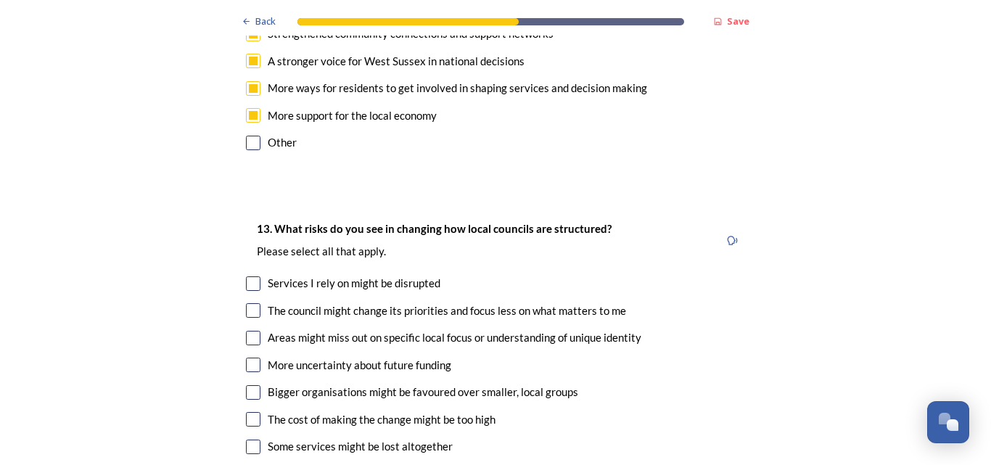
click at [247, 276] on input "checkbox" at bounding box center [253, 283] width 15 height 15
checkbox input "true"
click at [247, 303] on input "checkbox" at bounding box center [253, 310] width 15 height 15
checkbox input "true"
click at [246, 331] on input "checkbox" at bounding box center [253, 338] width 15 height 15
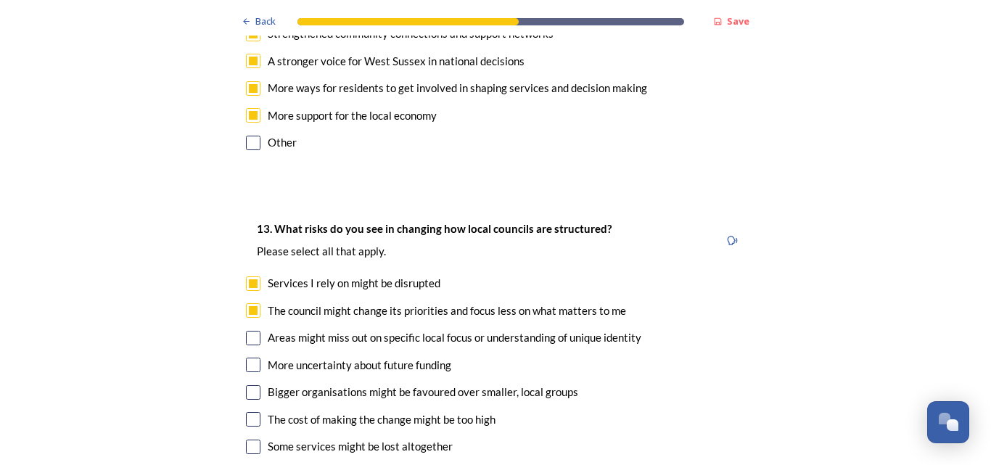
checkbox input "true"
click at [247, 358] on input "checkbox" at bounding box center [253, 365] width 15 height 15
checkbox input "true"
click at [249, 385] on input "checkbox" at bounding box center [253, 392] width 15 height 15
checkbox input "true"
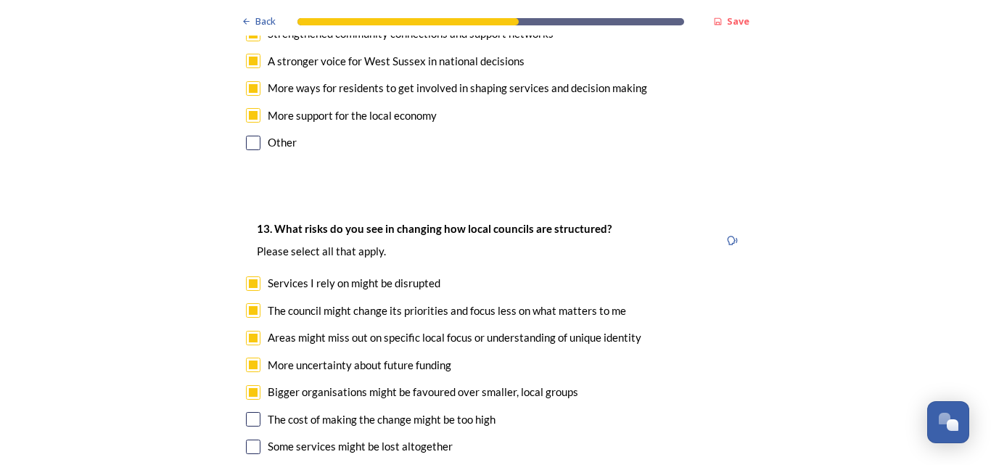
click at [248, 411] on div "The cost of making the change might be too high" at bounding box center [495, 419] width 499 height 17
checkbox input "true"
click at [246, 440] on input "checkbox" at bounding box center [253, 447] width 15 height 15
checkbox input "true"
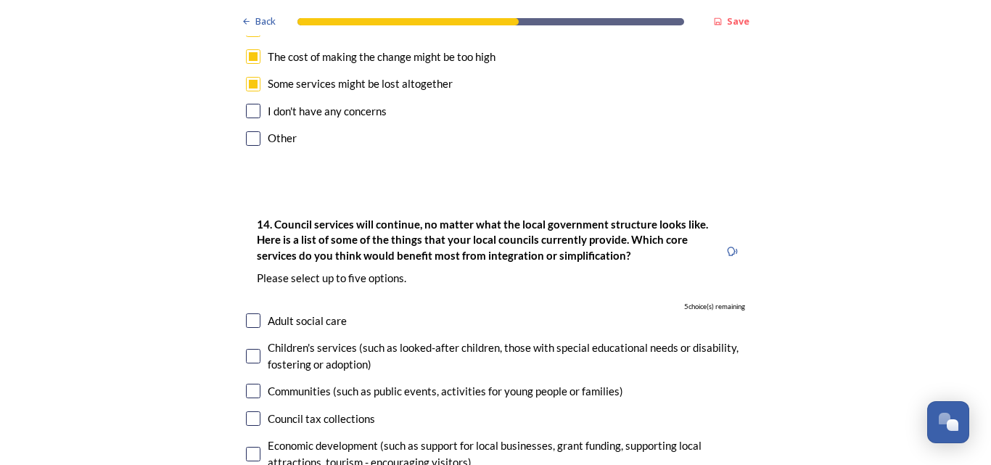
scroll to position [3359, 0]
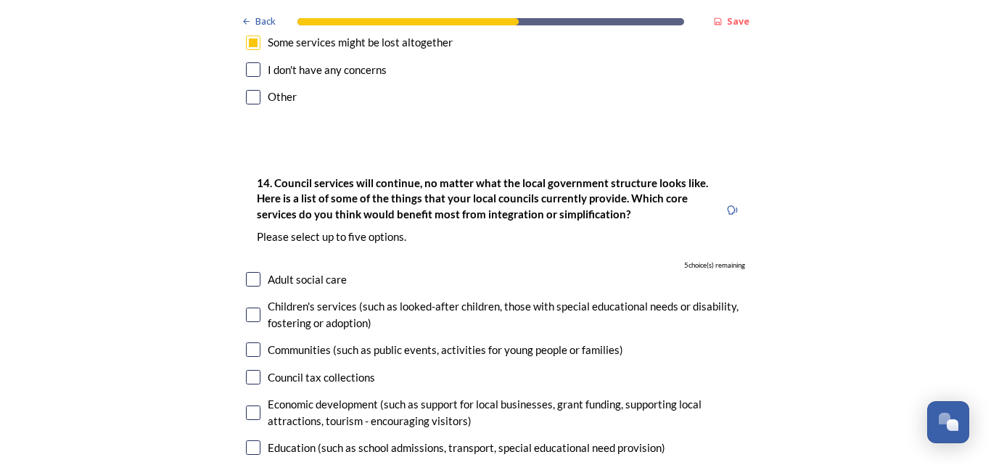
click at [249, 272] on input "checkbox" at bounding box center [253, 279] width 15 height 15
checkbox input "true"
click at [246, 440] on input "checkbox" at bounding box center [253, 447] width 15 height 15
checkbox input "true"
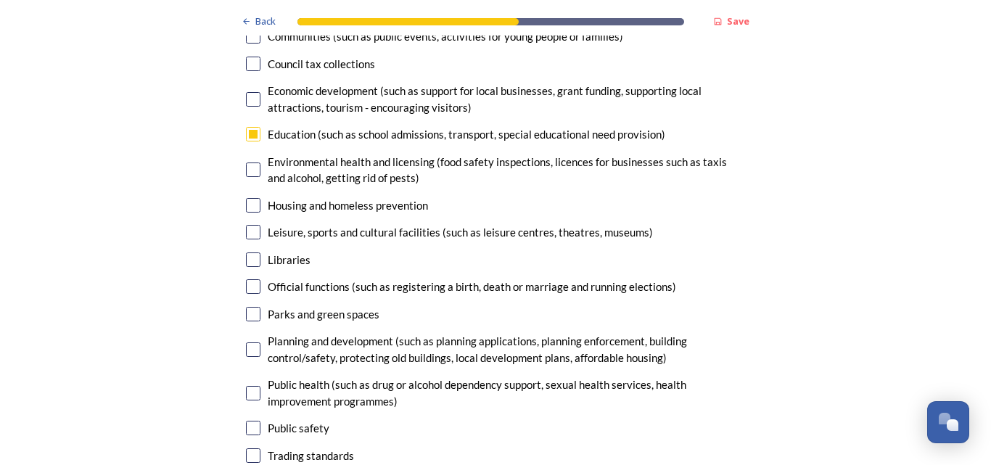
scroll to position [3738, 0]
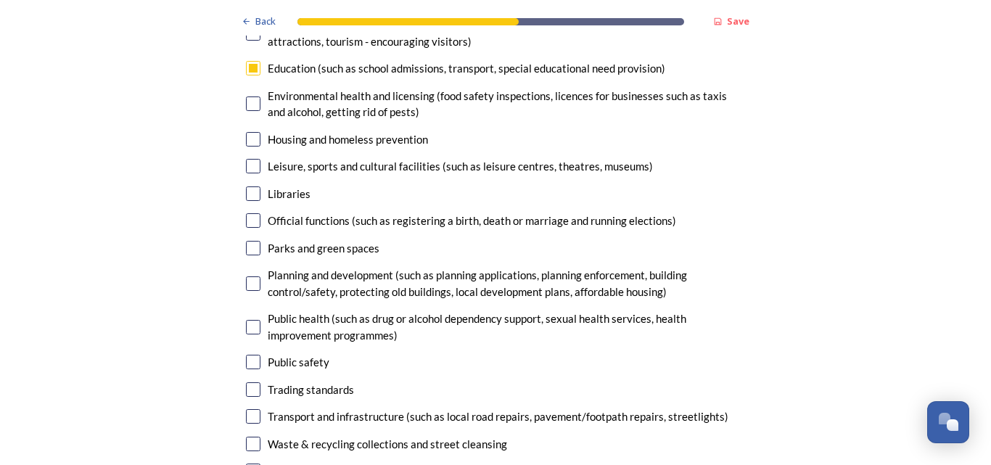
click at [246, 409] on input "checkbox" at bounding box center [253, 416] width 15 height 15
checkbox input "true"
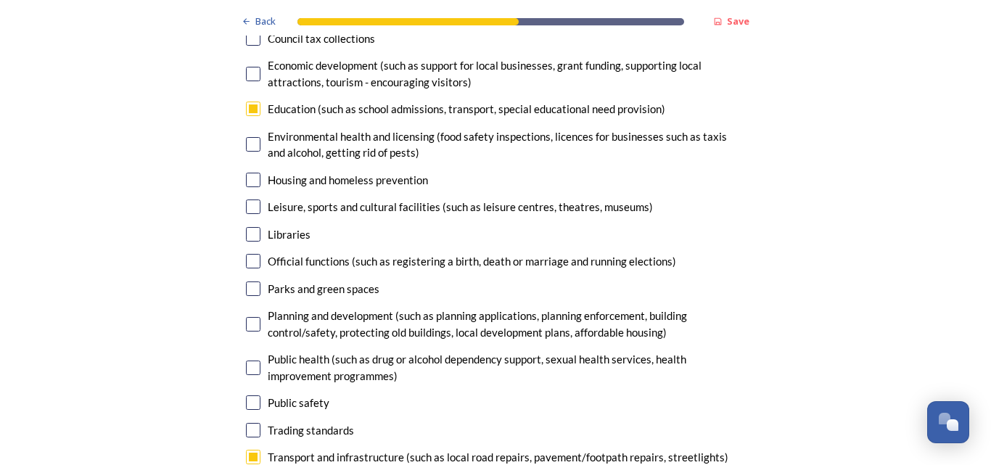
scroll to position [3672, 0]
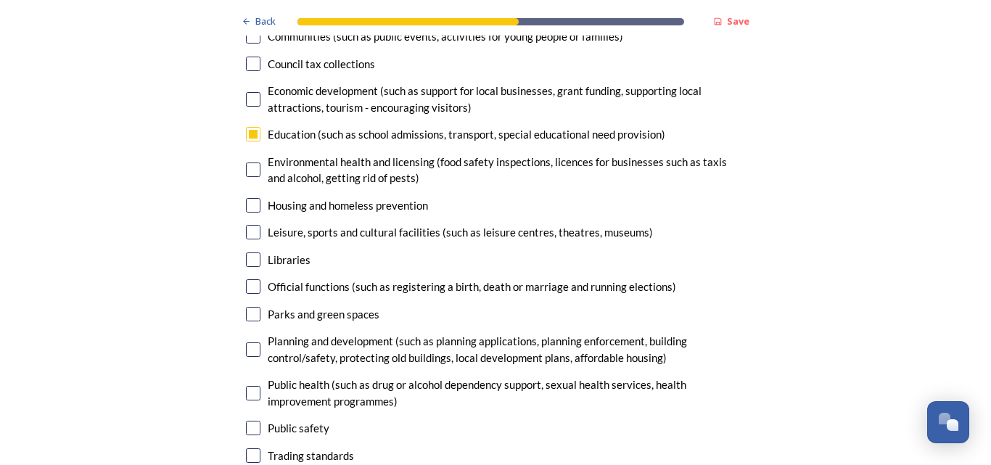
click at [250, 198] on input "checkbox" at bounding box center [253, 205] width 15 height 15
checkbox input "true"
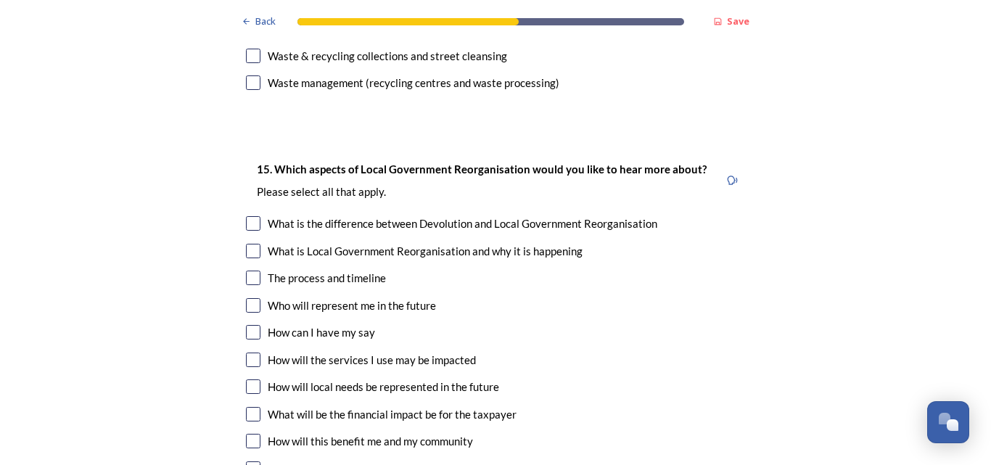
scroll to position [4135, 0]
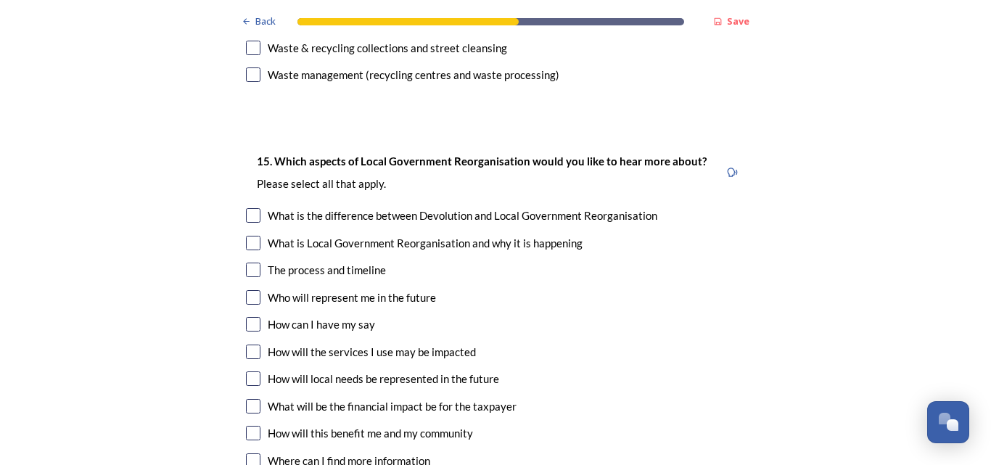
click at [250, 263] on input "checkbox" at bounding box center [253, 270] width 15 height 15
checkbox input "true"
click at [246, 290] on input "checkbox" at bounding box center [253, 297] width 15 height 15
checkbox input "true"
click at [247, 317] on input "checkbox" at bounding box center [253, 324] width 15 height 15
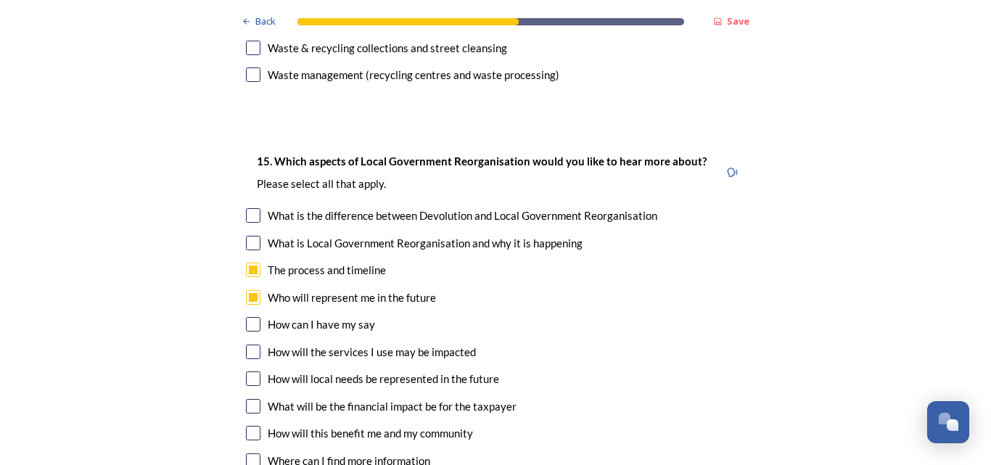
checkbox input "true"
click at [247, 345] on input "checkbox" at bounding box center [253, 352] width 15 height 15
checkbox input "true"
click at [247, 371] on input "checkbox" at bounding box center [253, 378] width 15 height 15
checkbox input "true"
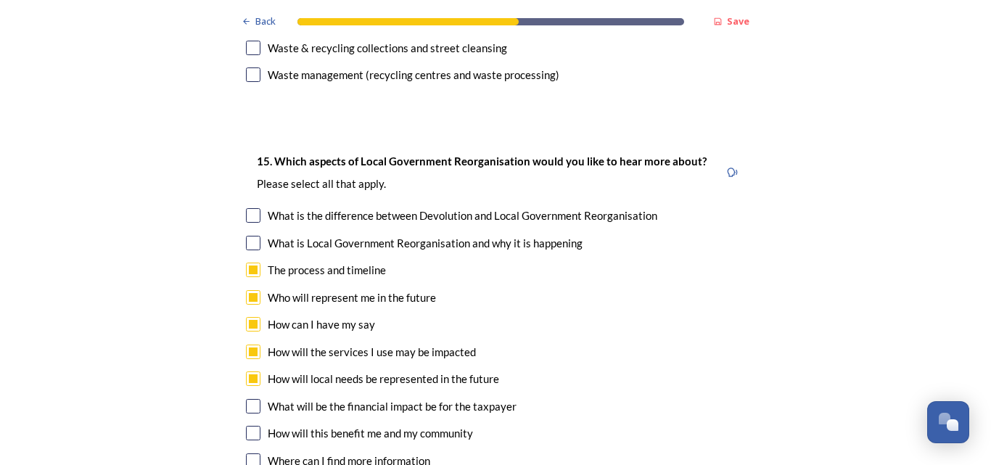
click at [248, 399] on input "checkbox" at bounding box center [253, 406] width 15 height 15
checkbox input "true"
click at [246, 426] on input "checkbox" at bounding box center [253, 433] width 15 height 15
checkbox input "true"
click at [250, 453] on input "checkbox" at bounding box center [253, 460] width 15 height 15
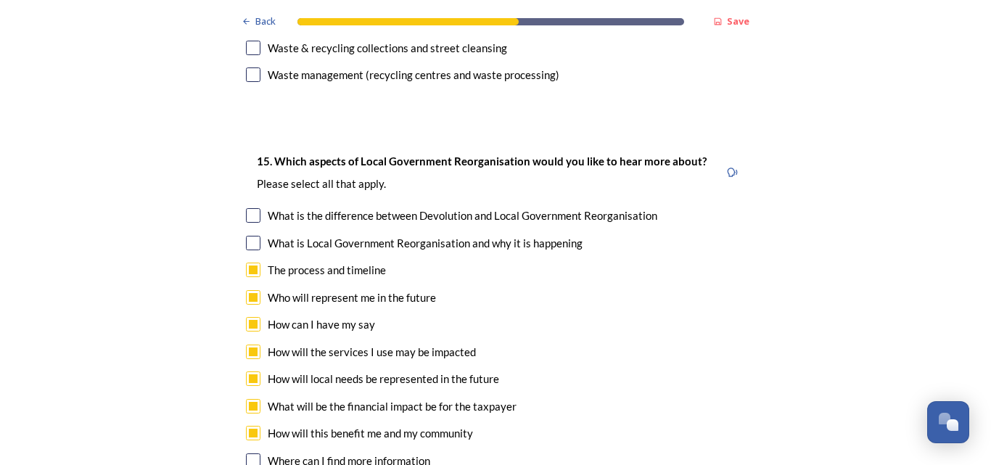
checkbox input "true"
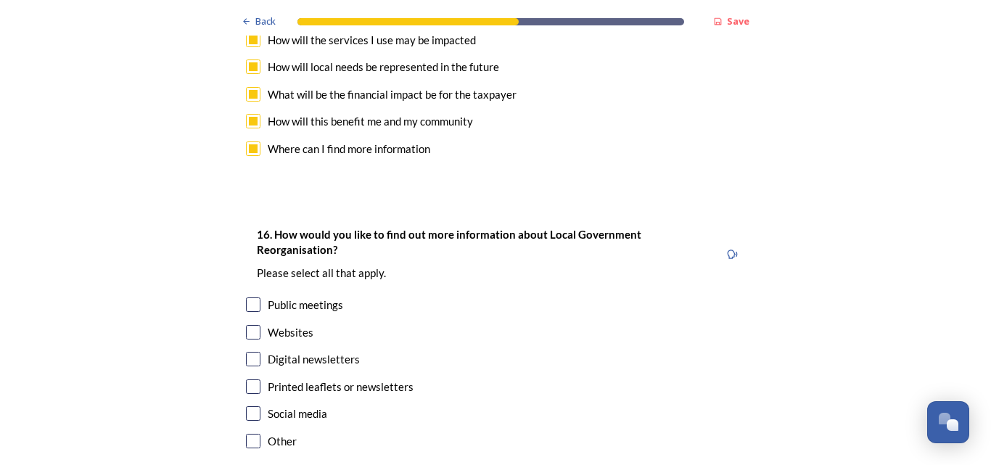
scroll to position [4463, 0]
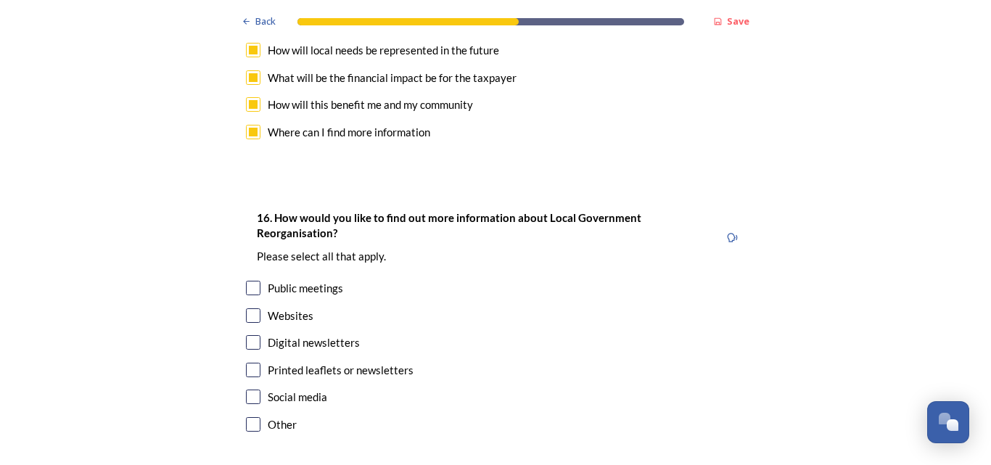
click at [248, 308] on input "checkbox" at bounding box center [253, 315] width 15 height 15
checkbox input "true"
click at [246, 335] on input "checkbox" at bounding box center [253, 342] width 15 height 15
checkbox input "true"
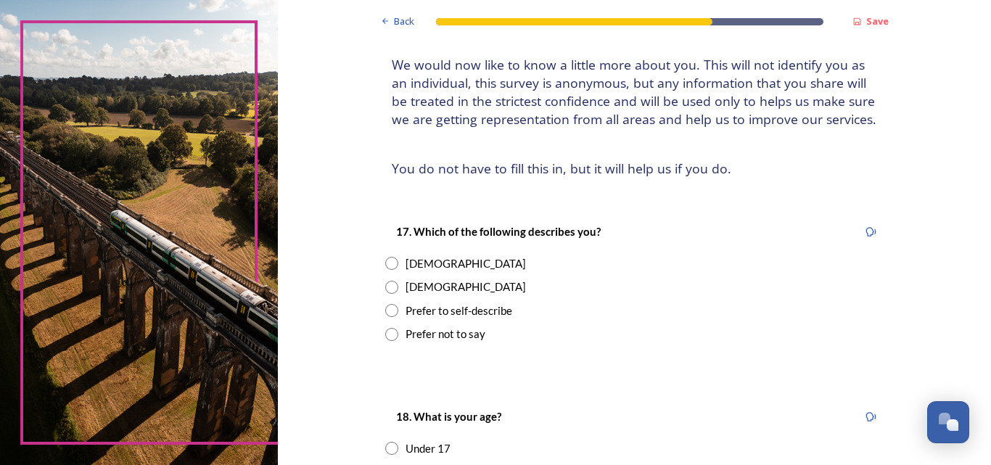
scroll to position [108, 0]
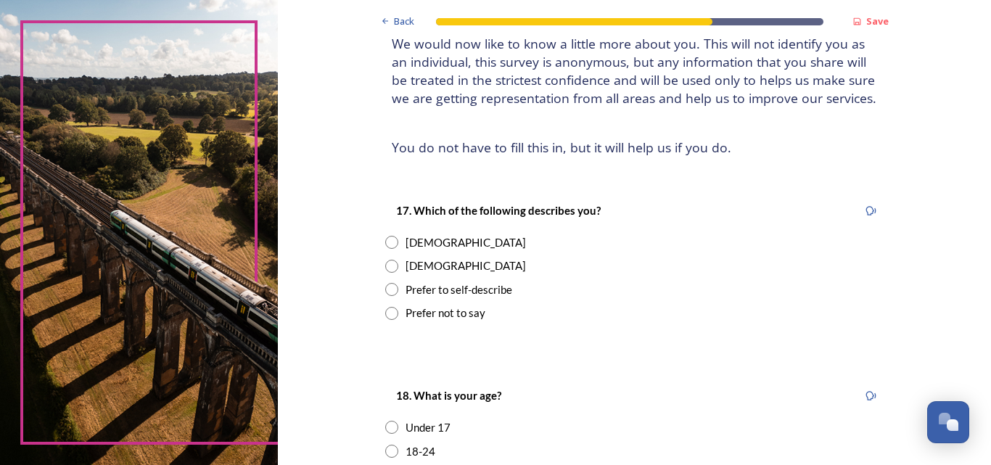
click at [387, 242] on input "radio" at bounding box center [391, 242] width 13 height 13
radio input "true"
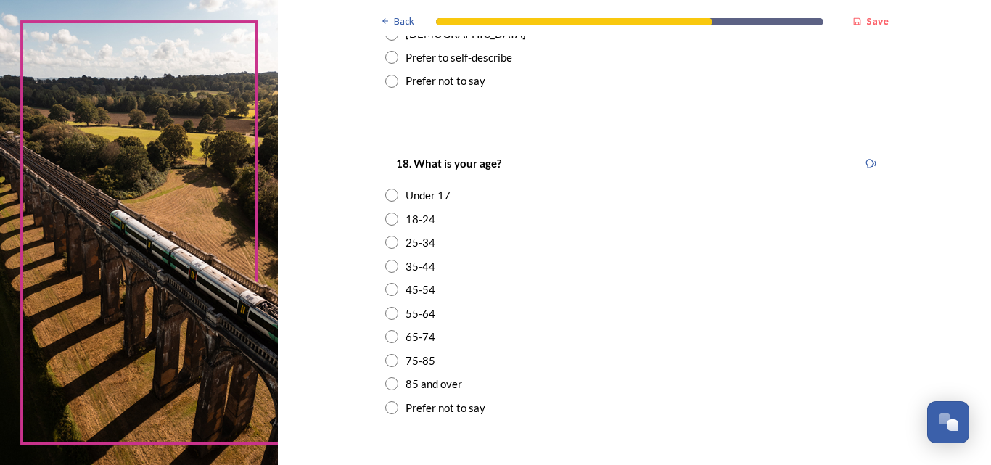
scroll to position [344, 0]
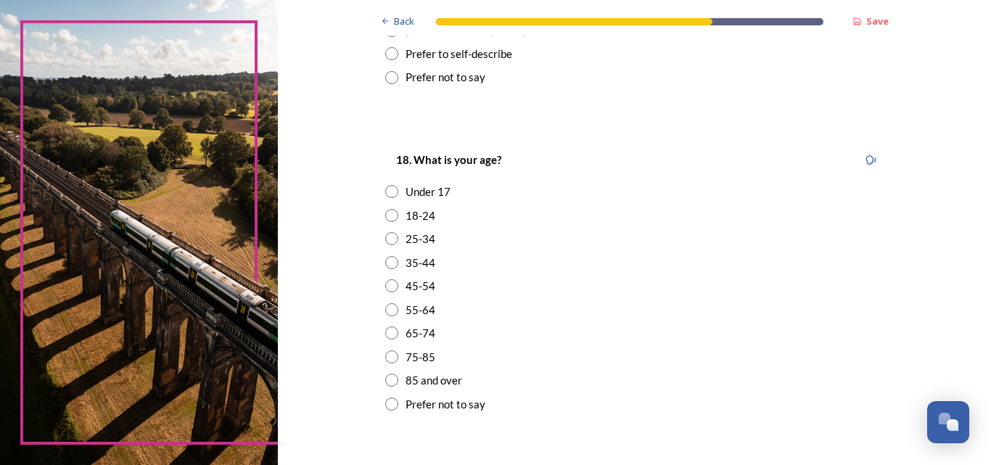
click at [388, 306] on input "radio" at bounding box center [391, 309] width 13 height 13
radio input "true"
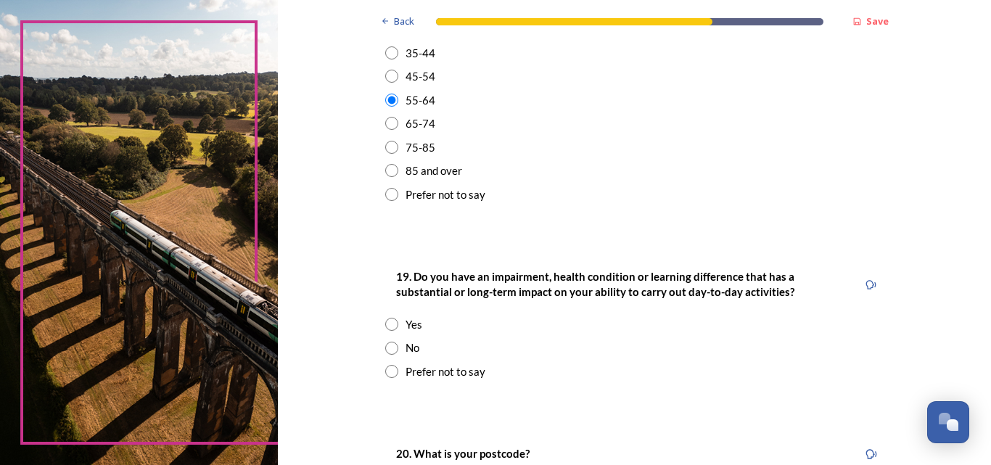
scroll to position [560, 0]
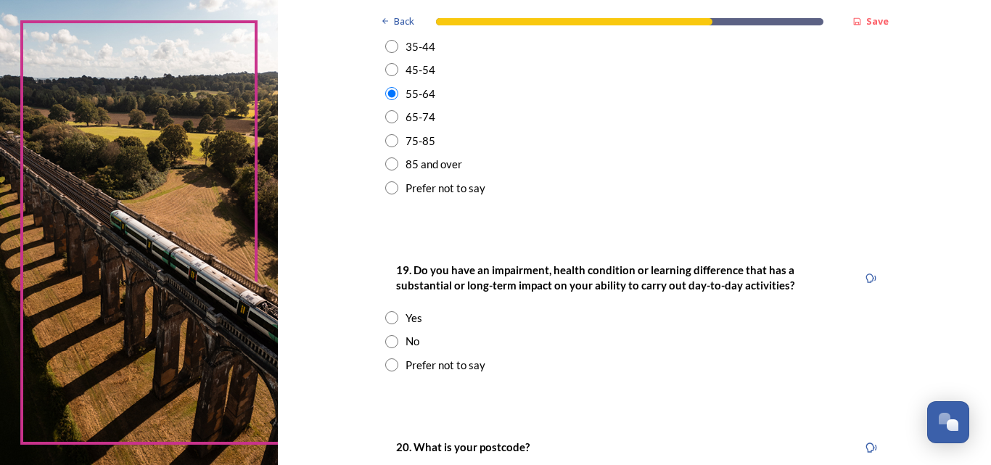
click at [387, 341] on input "radio" at bounding box center [391, 341] width 13 height 13
radio input "true"
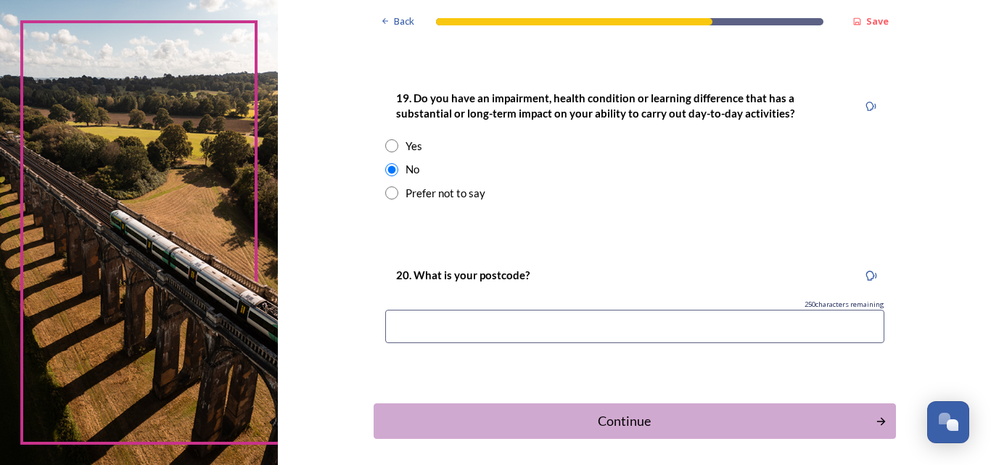
scroll to position [734, 0]
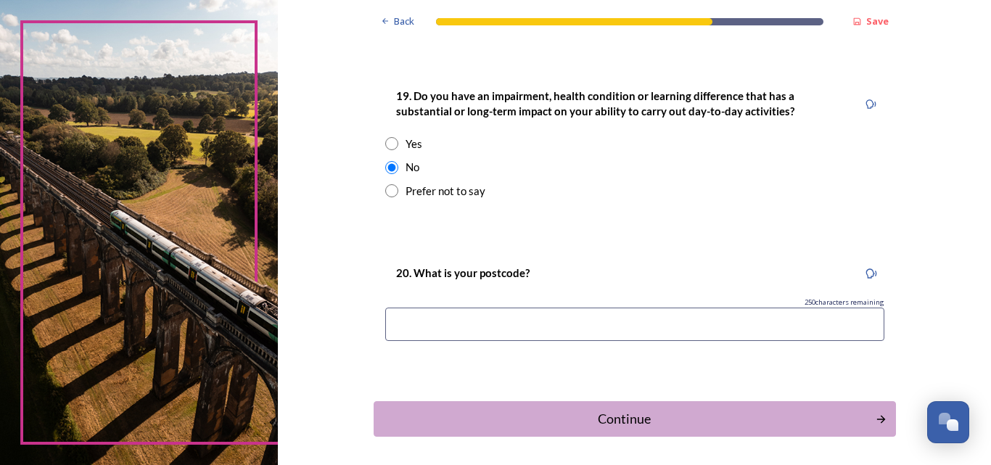
click at [618, 315] on input at bounding box center [634, 324] width 499 height 33
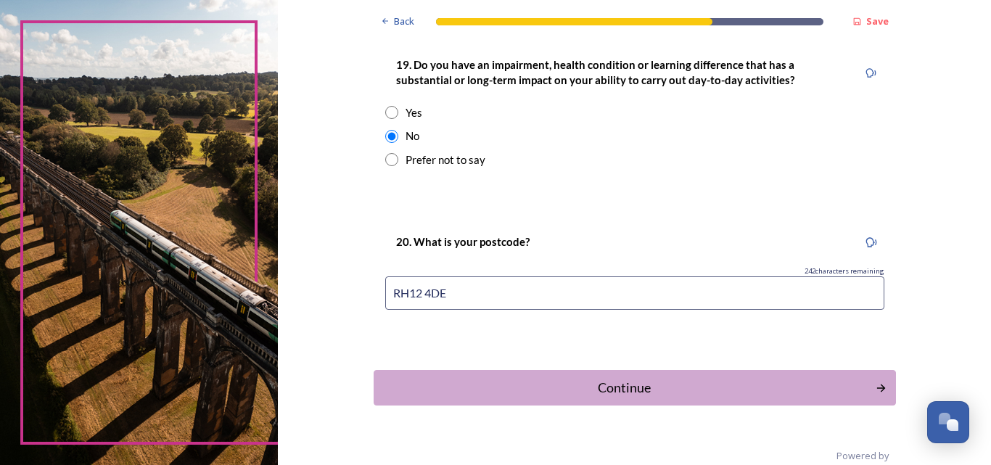
scroll to position [771, 0]
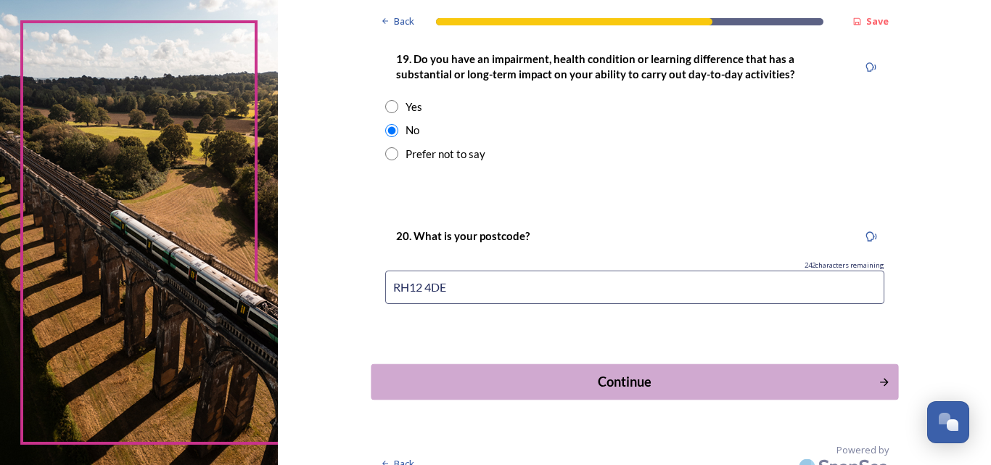
type input "RH12 4DE"
click at [627, 377] on div "Continue" at bounding box center [624, 382] width 491 height 20
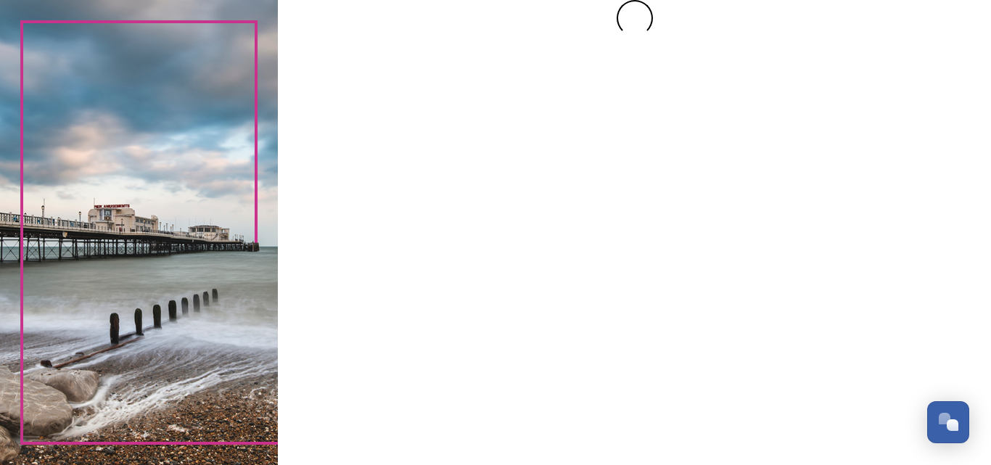
scroll to position [0, 0]
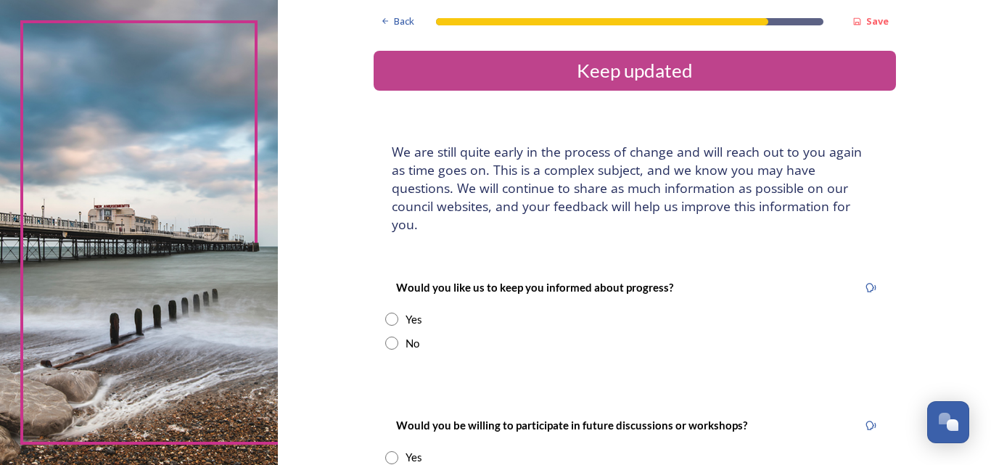
click at [390, 313] on input "radio" at bounding box center [391, 319] width 13 height 13
radio input "true"
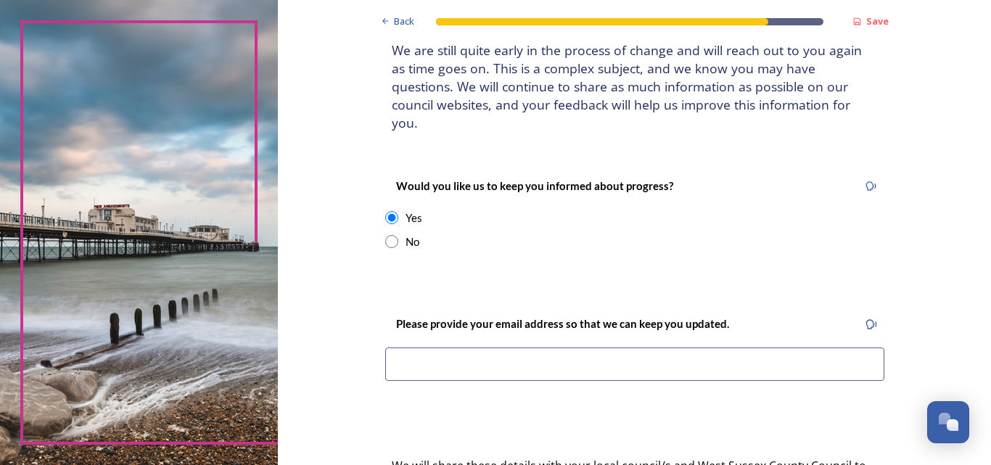
scroll to position [106, 0]
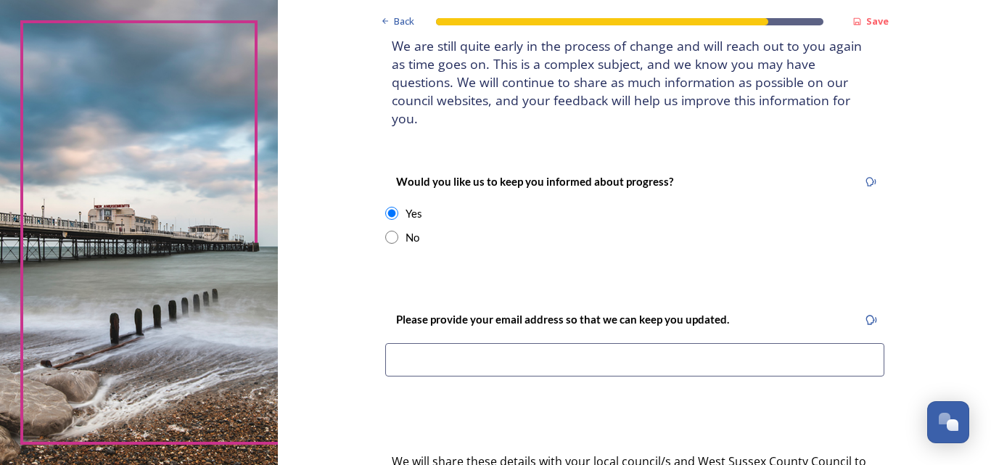
click at [551, 343] on input at bounding box center [634, 359] width 499 height 33
type input "[EMAIL_ADDRESS][DOMAIN_NAME]"
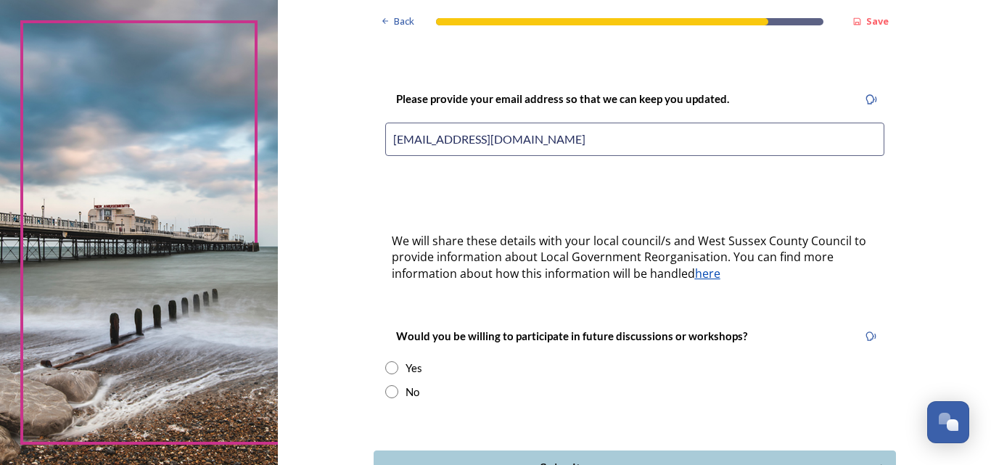
scroll to position [332, 0]
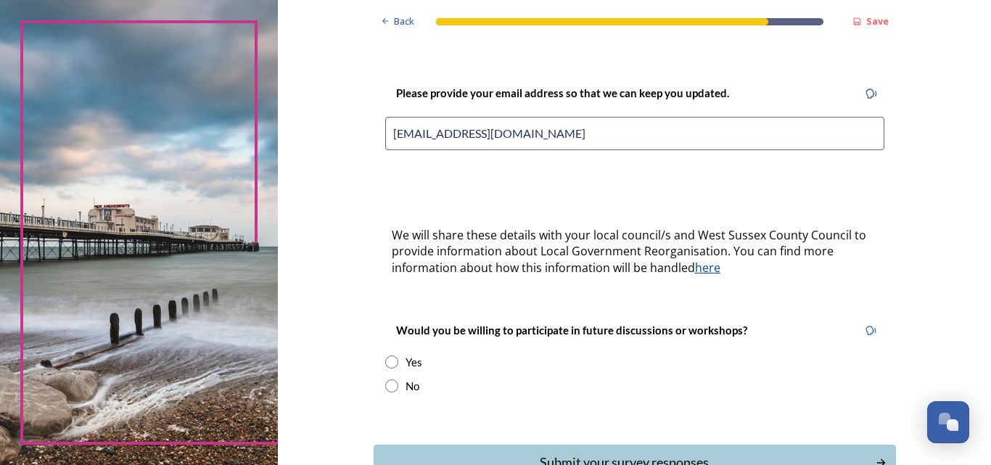
click at [385, 355] on input "radio" at bounding box center [391, 361] width 13 height 13
radio input "true"
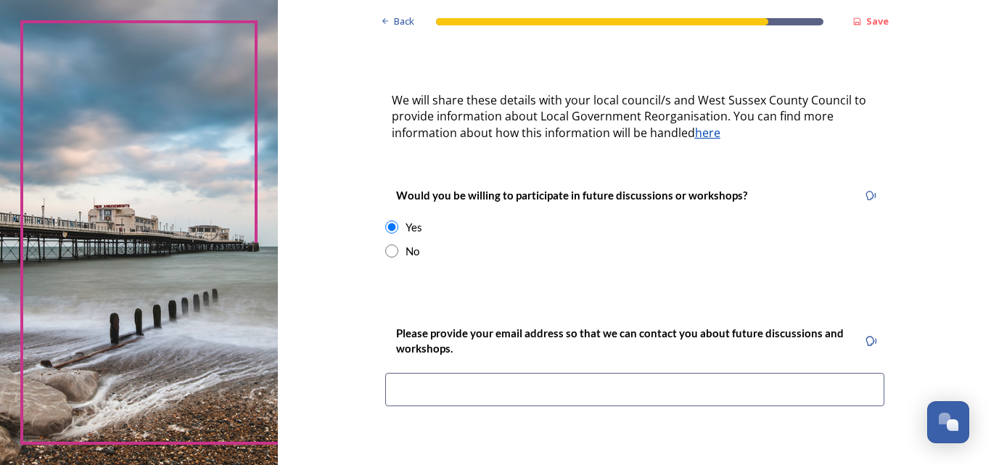
scroll to position [491, 0]
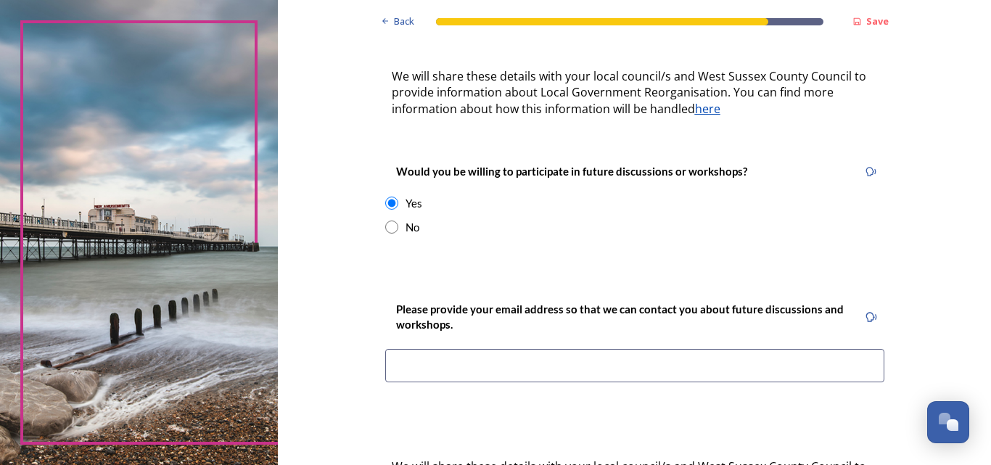
click at [591, 349] on input at bounding box center [634, 365] width 499 height 33
type input "[EMAIL_ADDRESS][DOMAIN_NAME]"
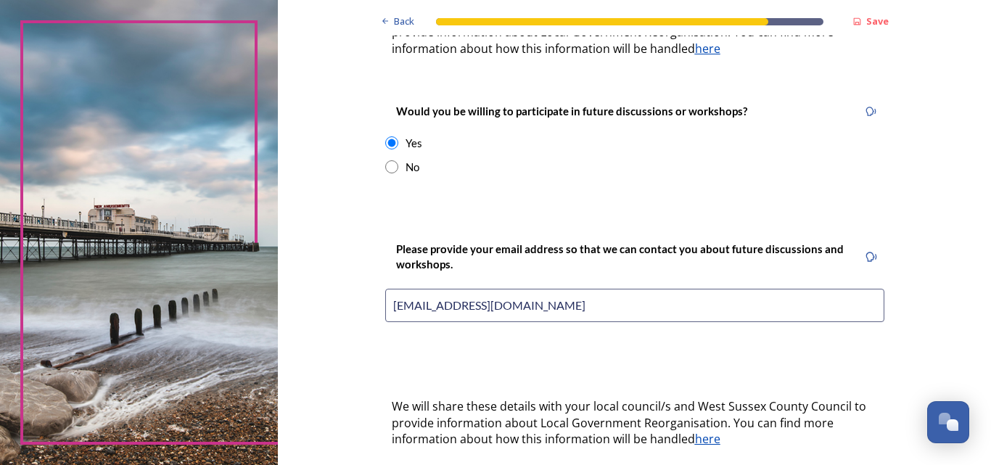
scroll to position [666, 0]
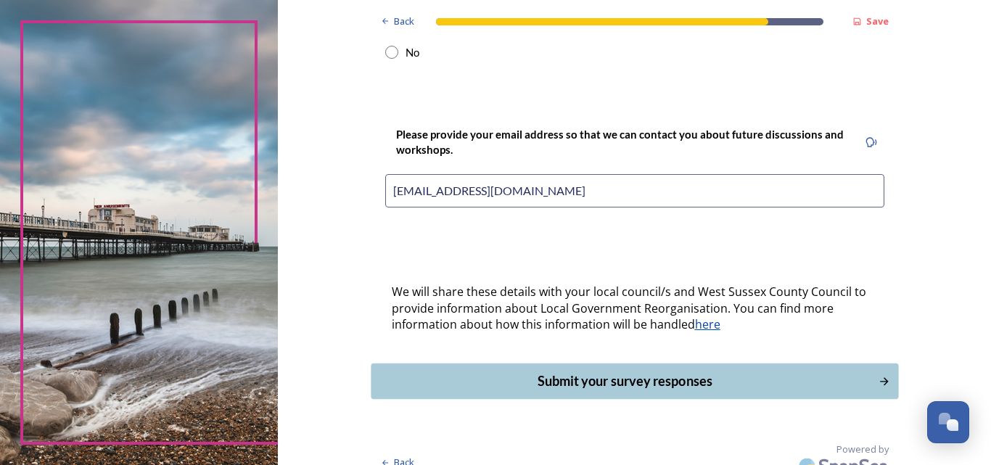
click at [630, 371] on div "Submit your survey responses" at bounding box center [624, 381] width 491 height 20
